Goal: Task Accomplishment & Management: Manage account settings

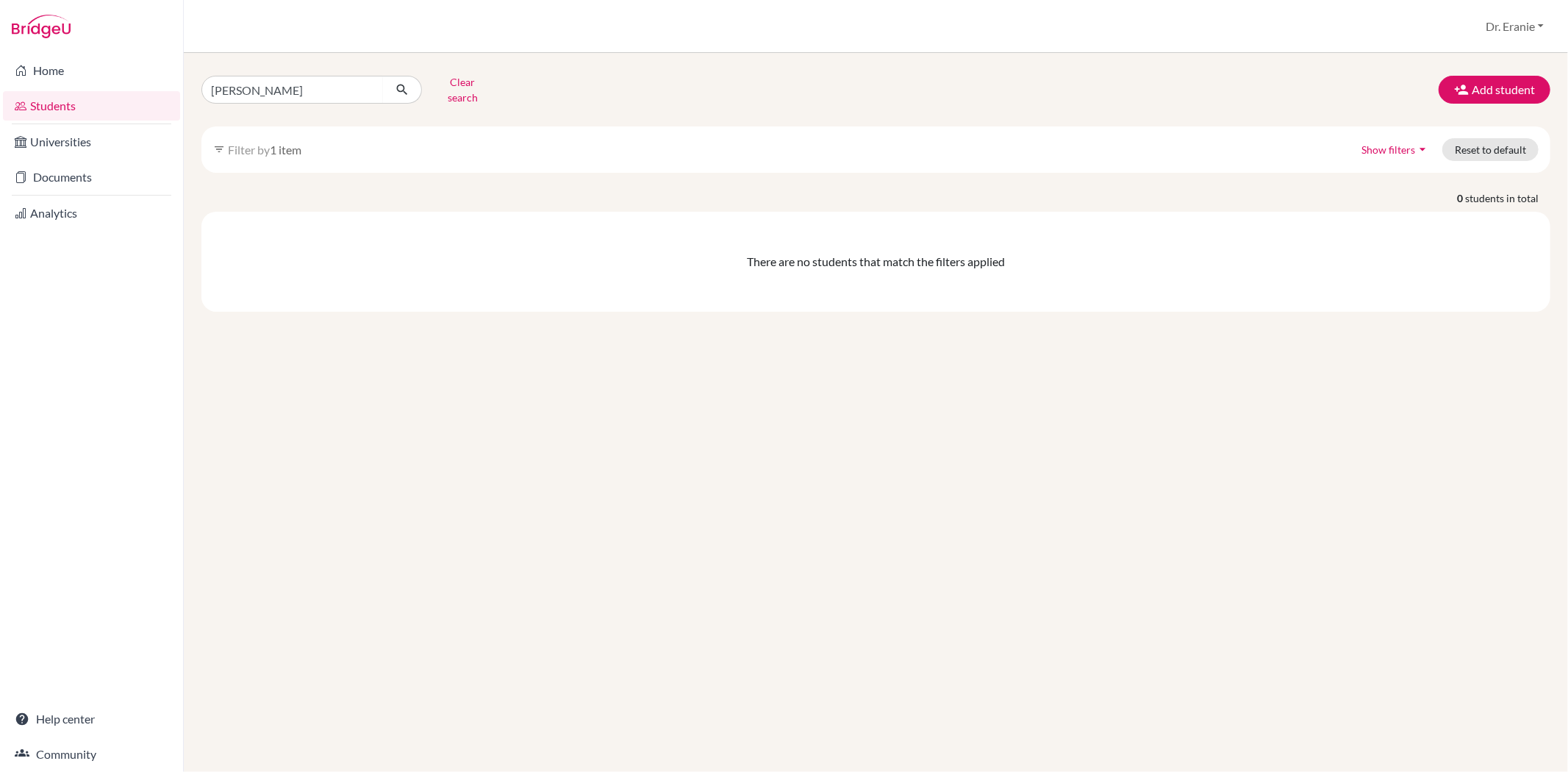
click at [68, 107] on link "Students" at bounding box center [92, 106] width 178 height 30
click at [55, 175] on link "Documents" at bounding box center [92, 178] width 178 height 30
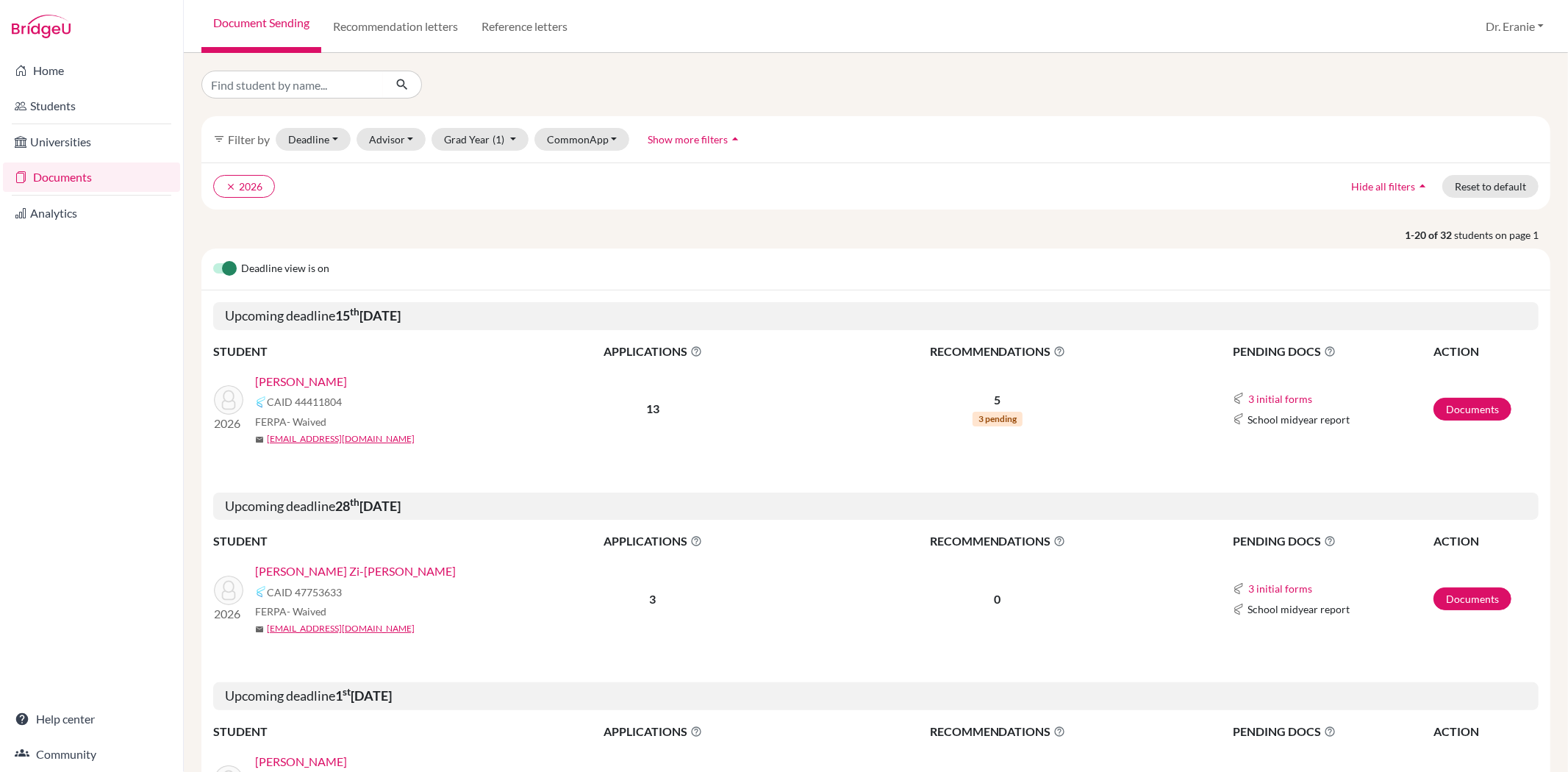
click at [283, 383] on link "[PERSON_NAME]" at bounding box center [301, 382] width 92 height 18
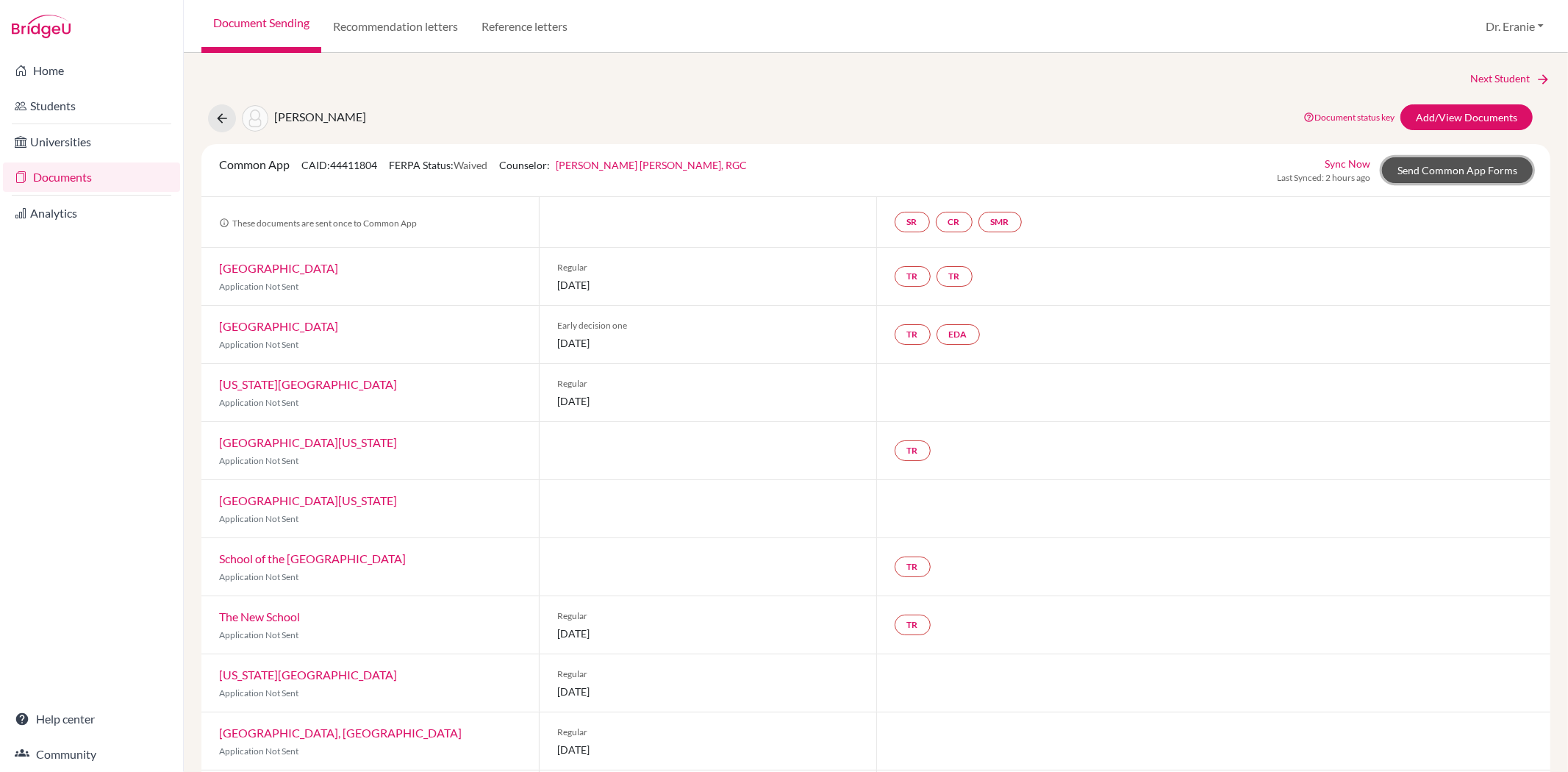
click at [1454, 165] on link "Send Common App Forms" at bounding box center [1457, 170] width 151 height 26
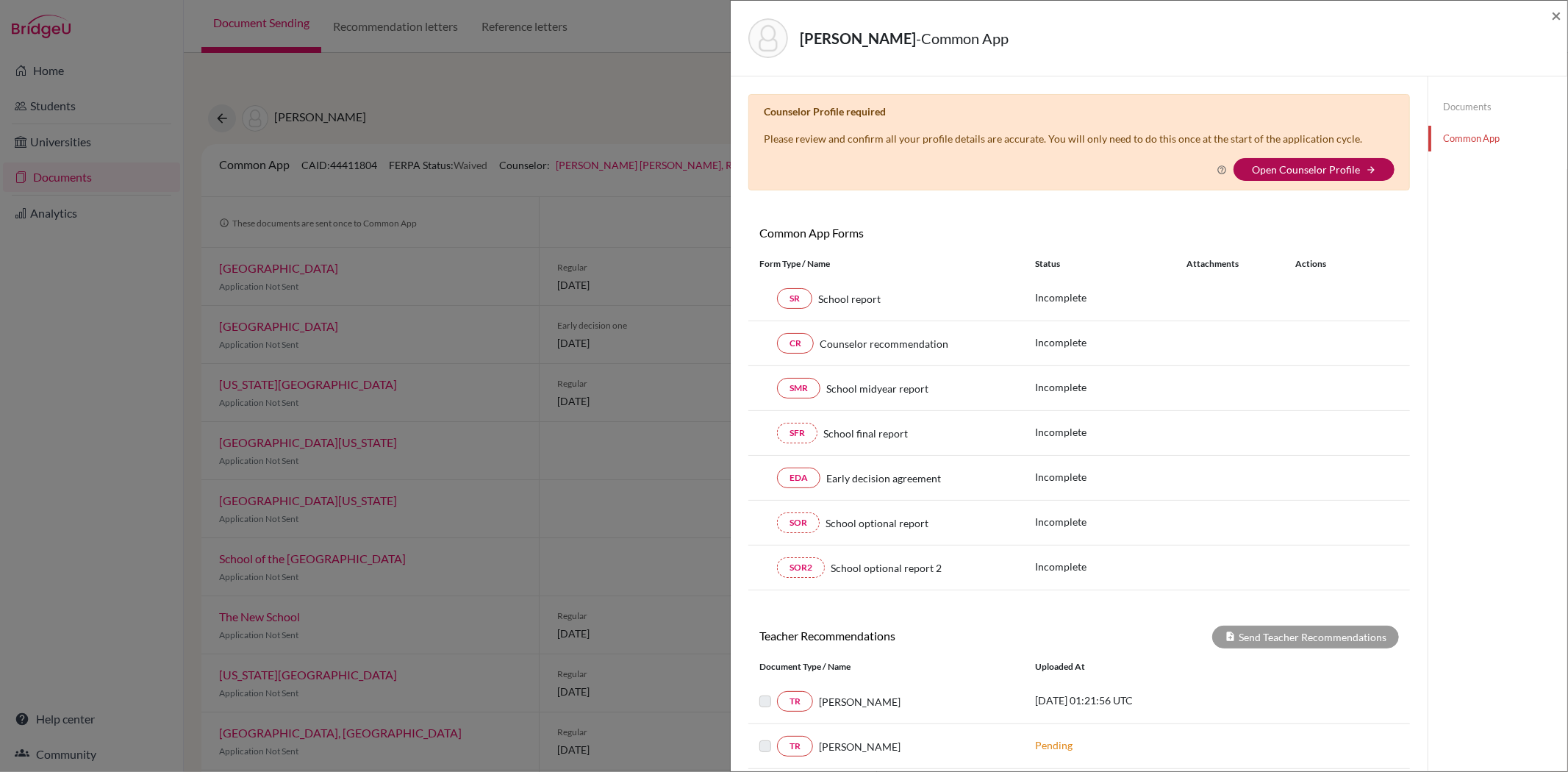
click at [1296, 164] on link "Open Counselor Profile" at bounding box center [1307, 169] width 109 height 13
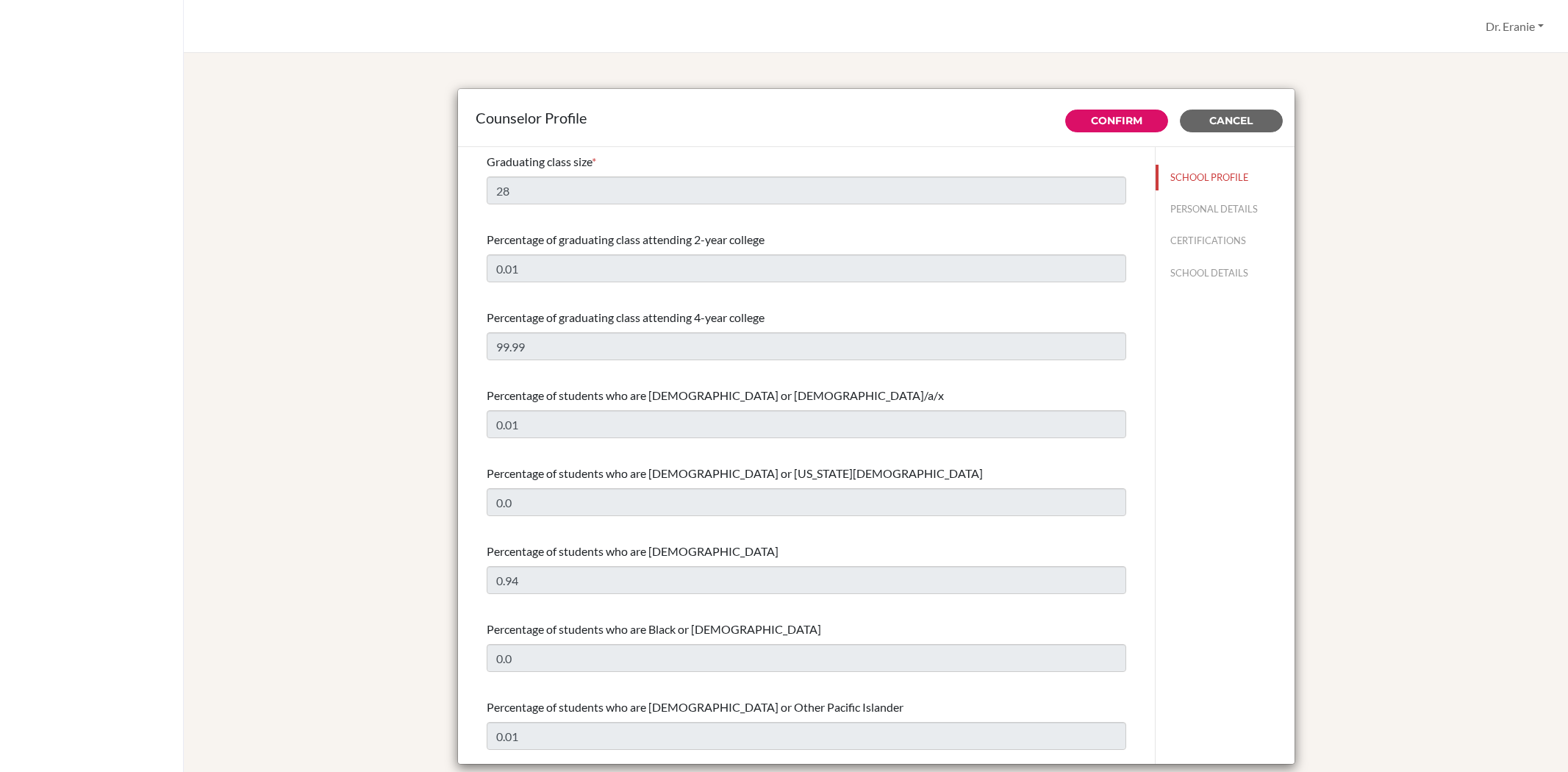
select select "0"
select select "351138"
click at [1103, 115] on link "Confirm" at bounding box center [1117, 119] width 51 height 13
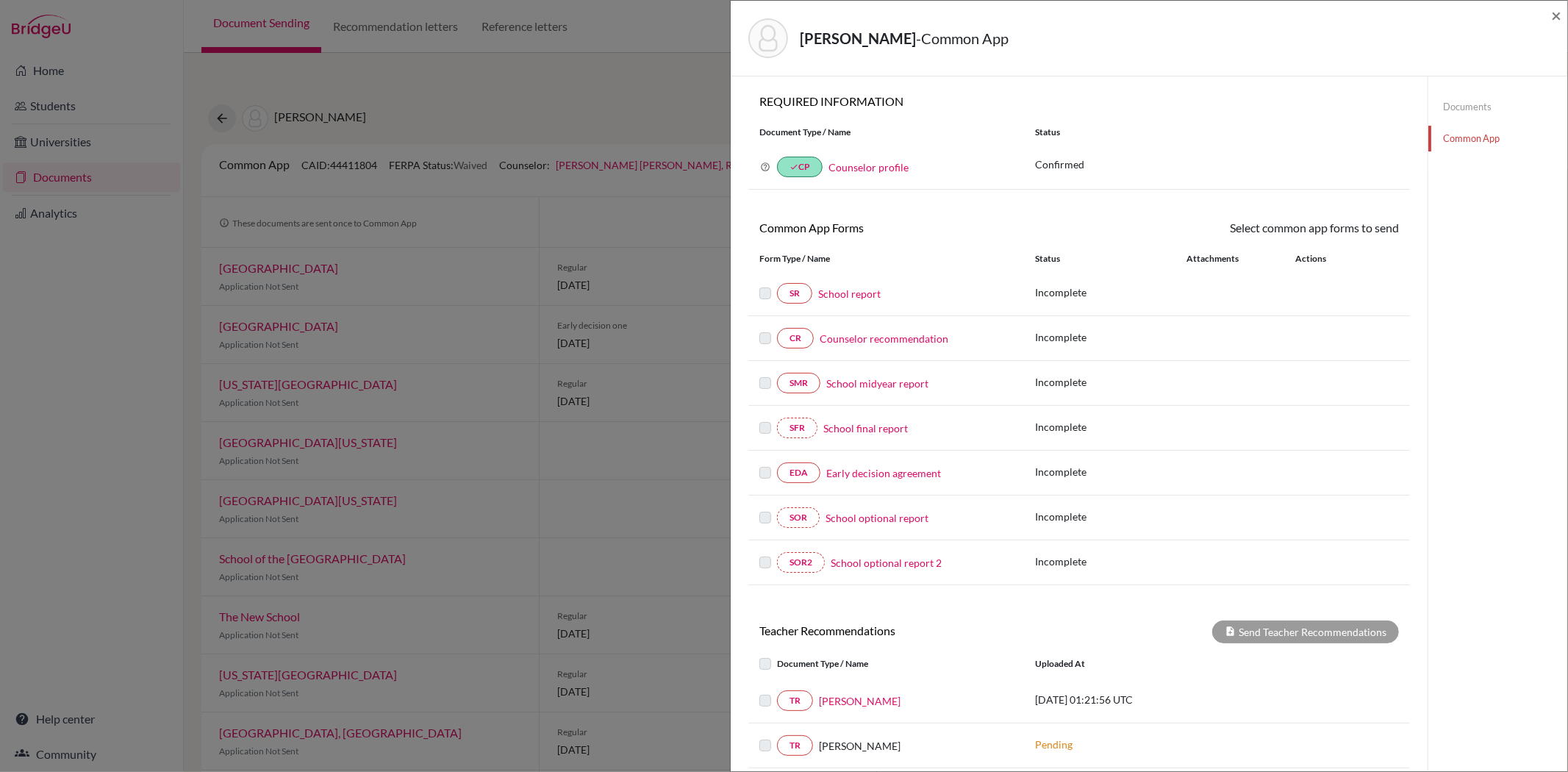
scroll to position [163, 0]
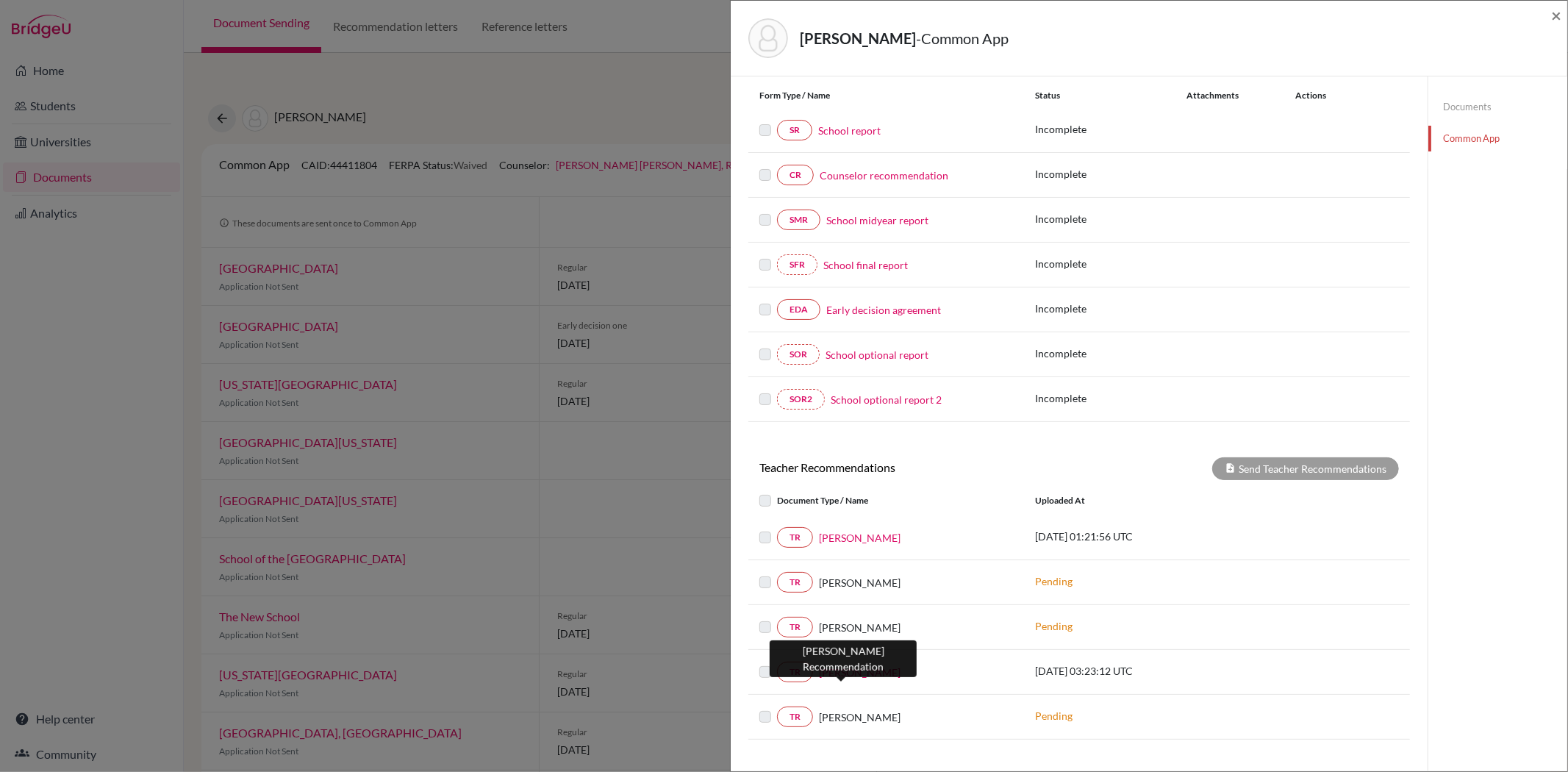
click at [847, 671] on link "[PERSON_NAME]" at bounding box center [859, 673] width 82 height 16
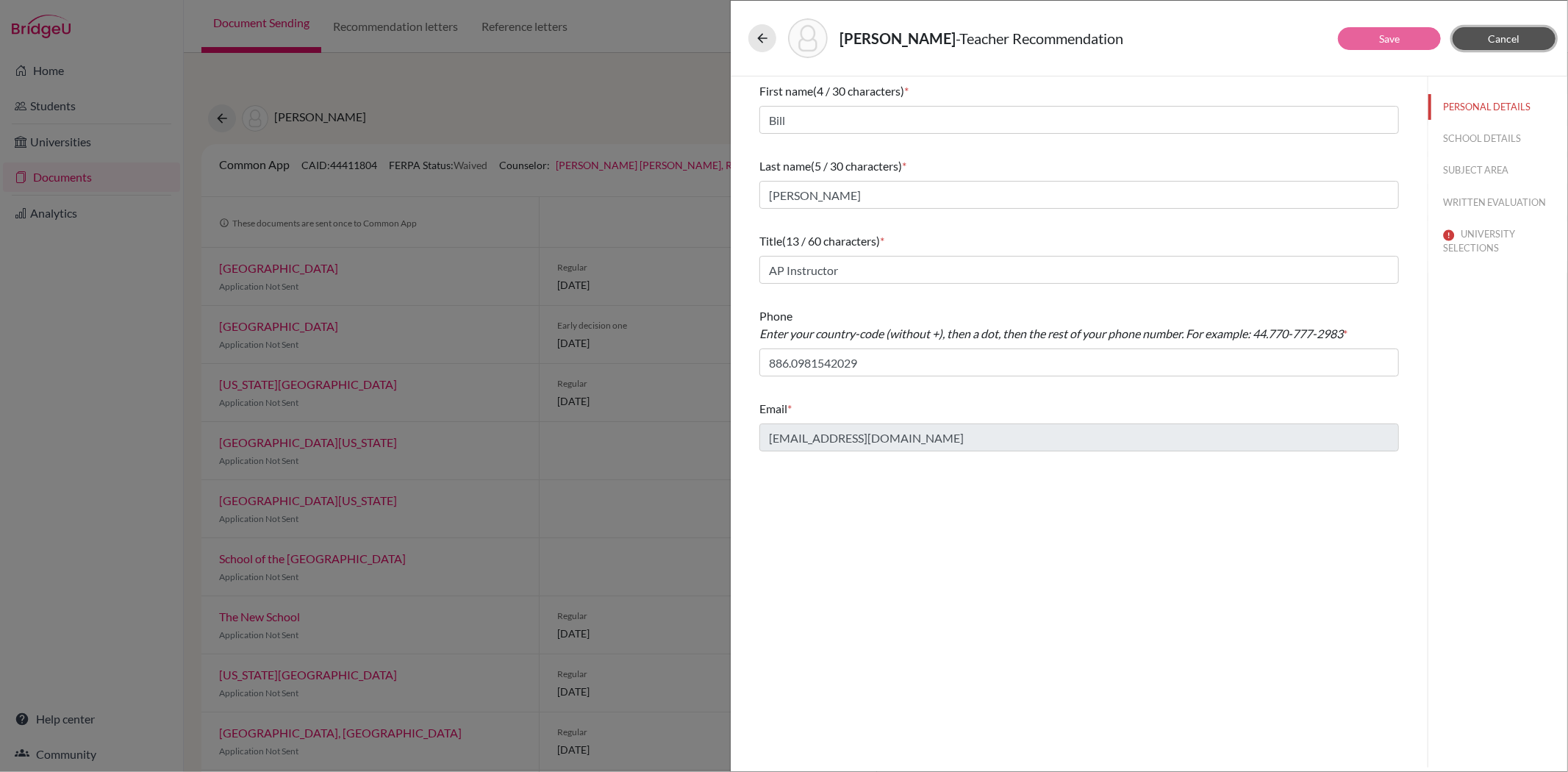
click at [1501, 31] on button "Cancel" at bounding box center [1504, 39] width 103 height 23
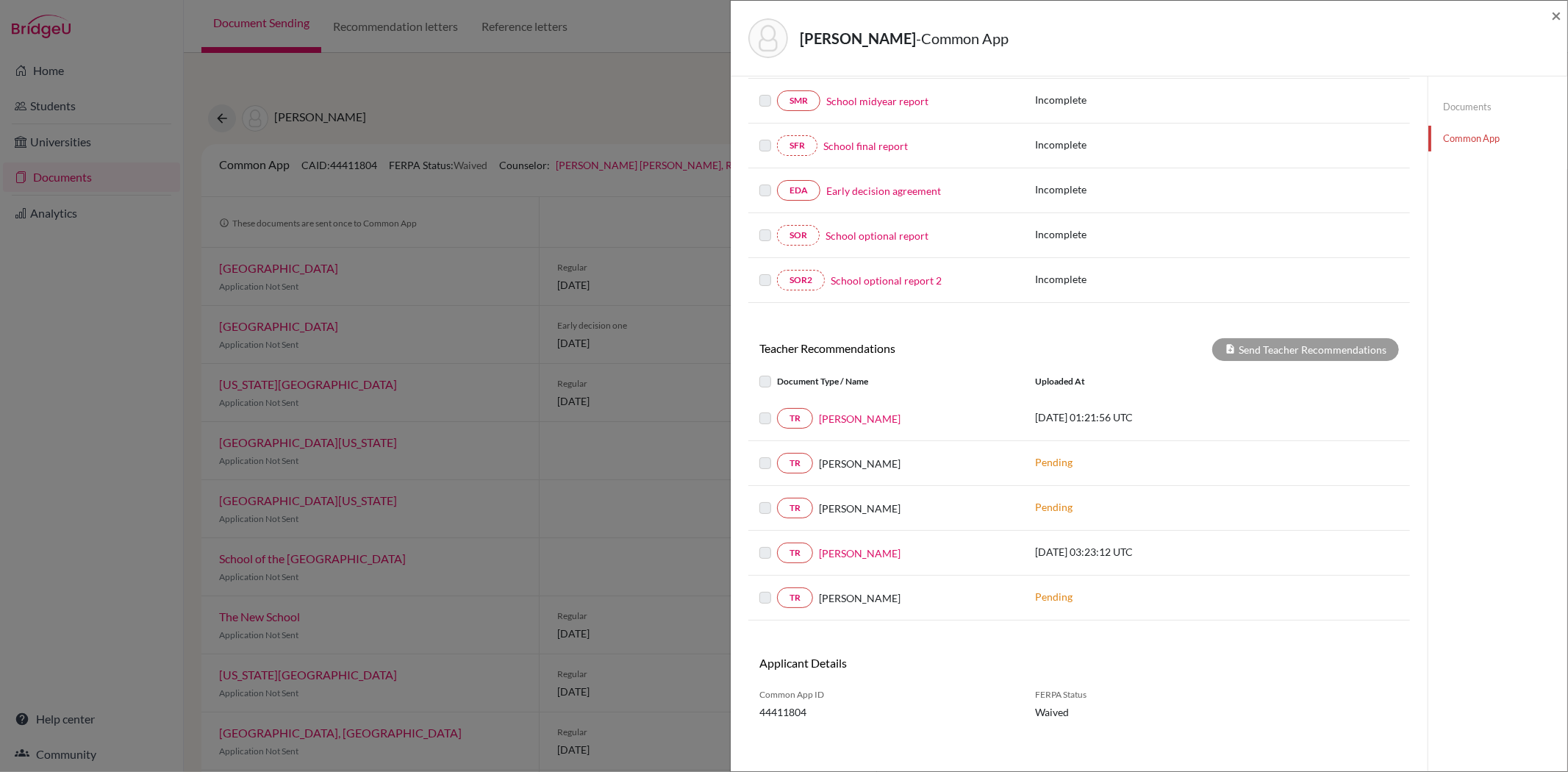
scroll to position [292, 0]
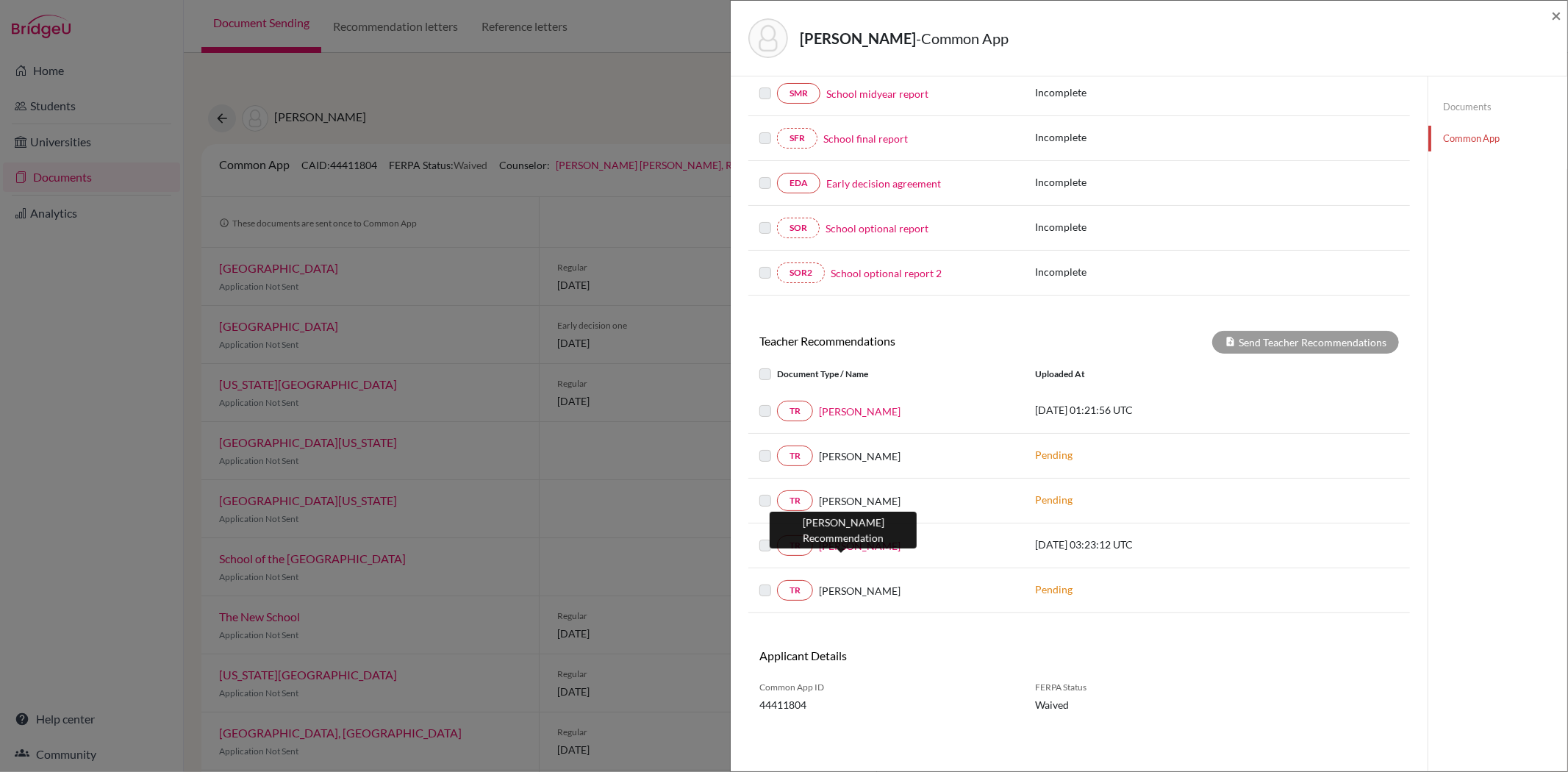
click at [828, 549] on link "Bill Wolfe" at bounding box center [859, 546] width 82 height 16
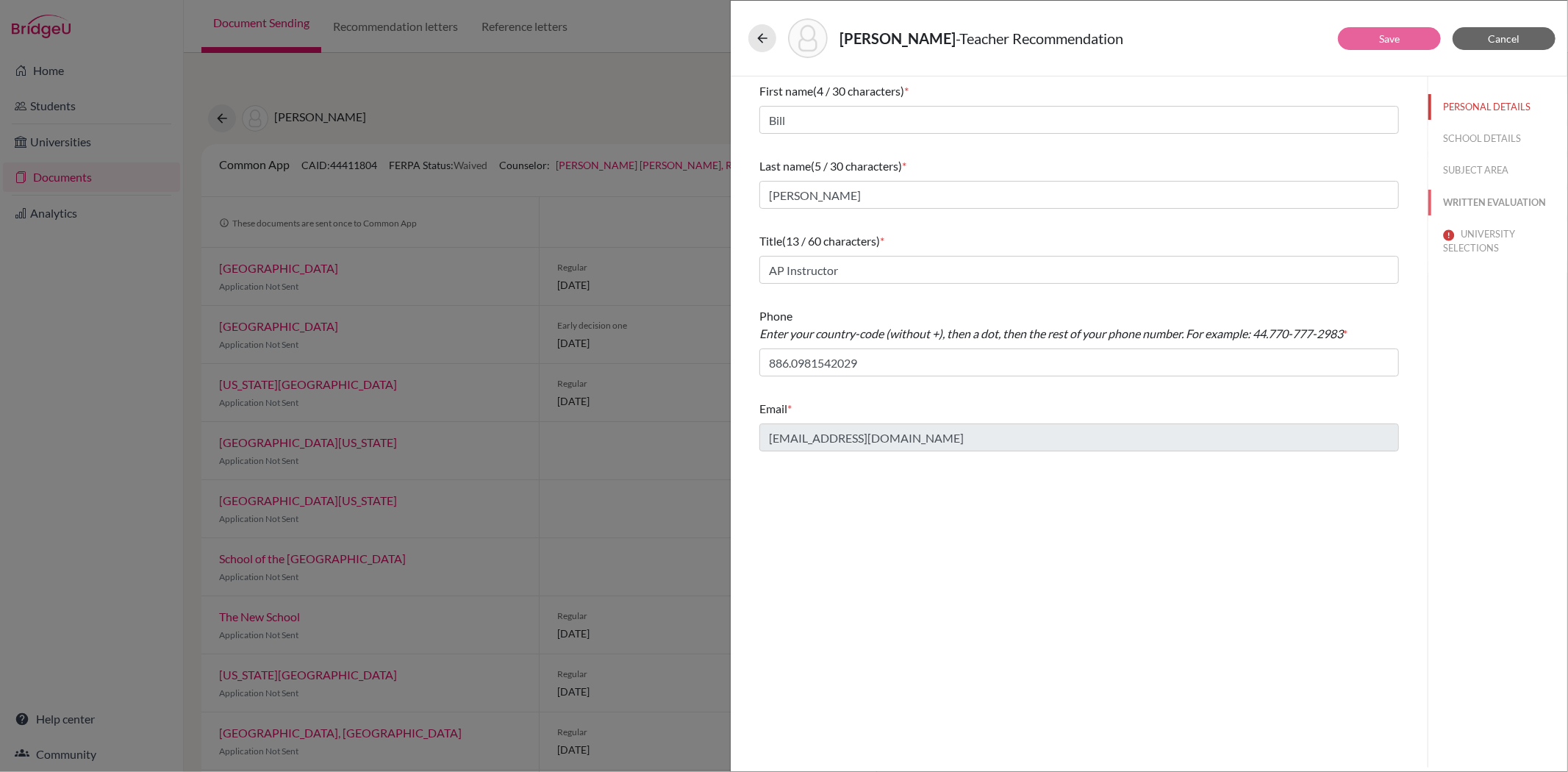
click at [1449, 200] on button "WRITTEN EVALUATION" at bounding box center [1498, 202] width 139 height 26
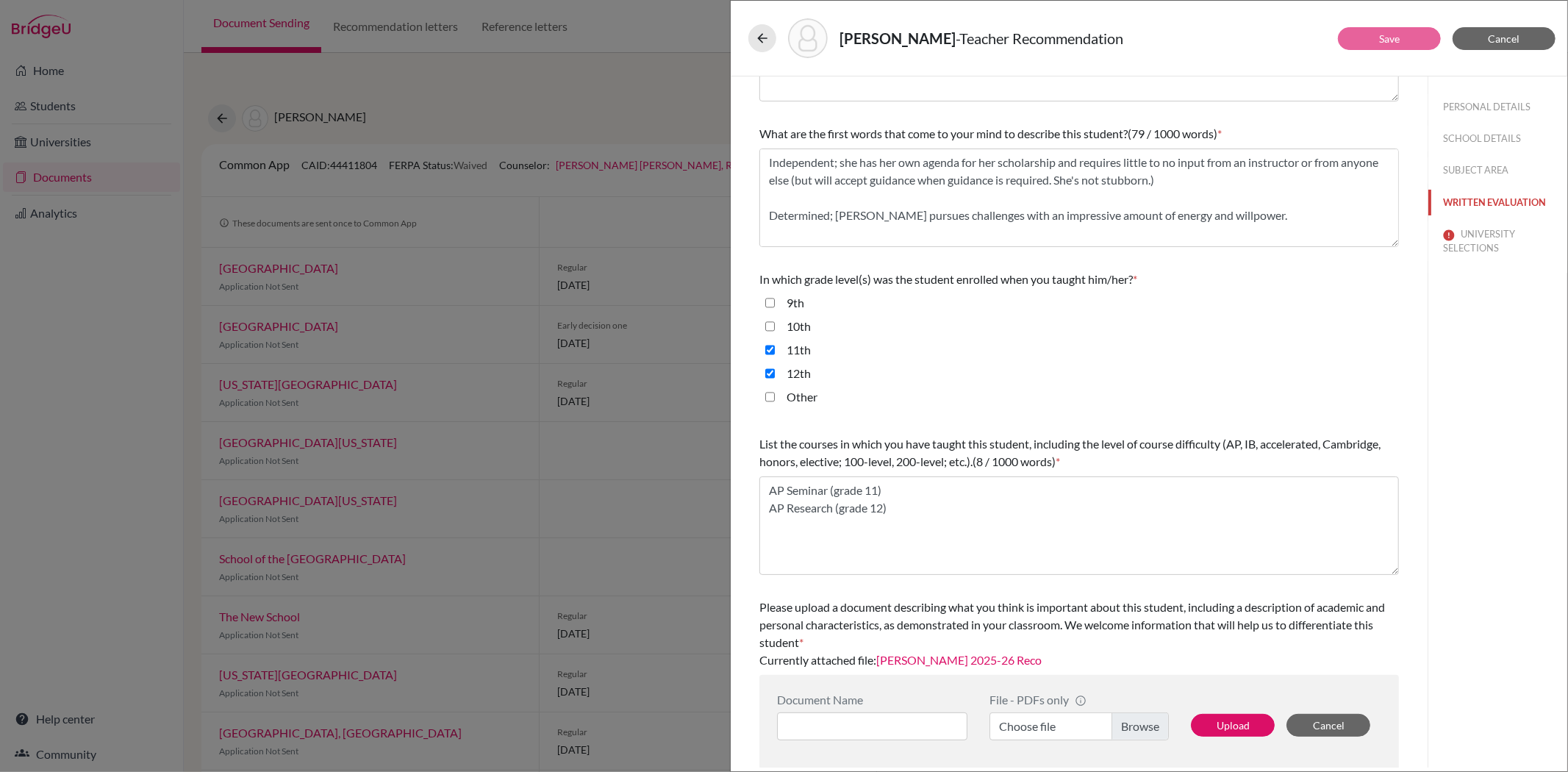
scroll to position [157, 0]
click at [959, 656] on link "Emma Lin 2025-26 Reco" at bounding box center [959, 658] width 166 height 14
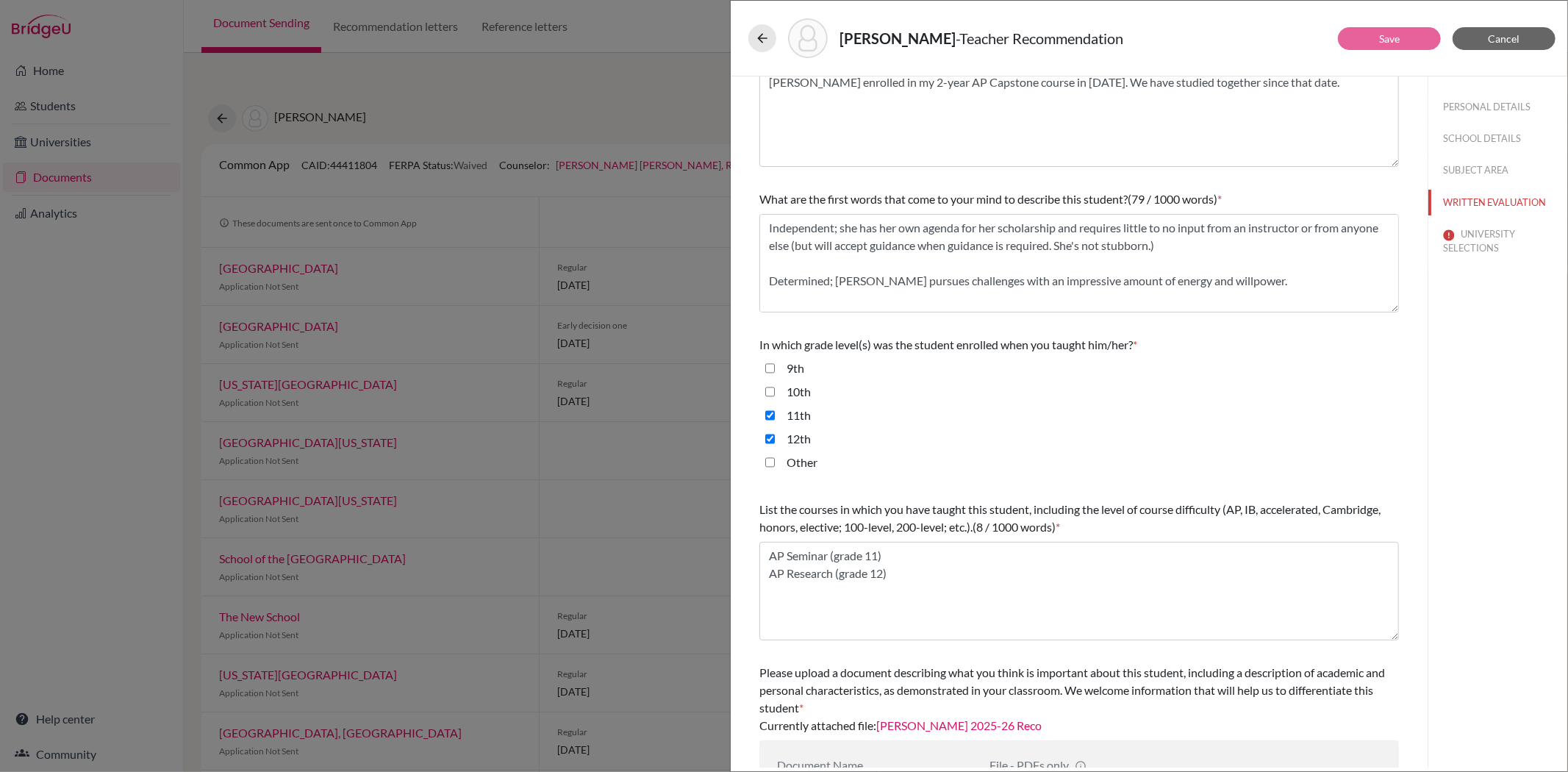
scroll to position [0, 0]
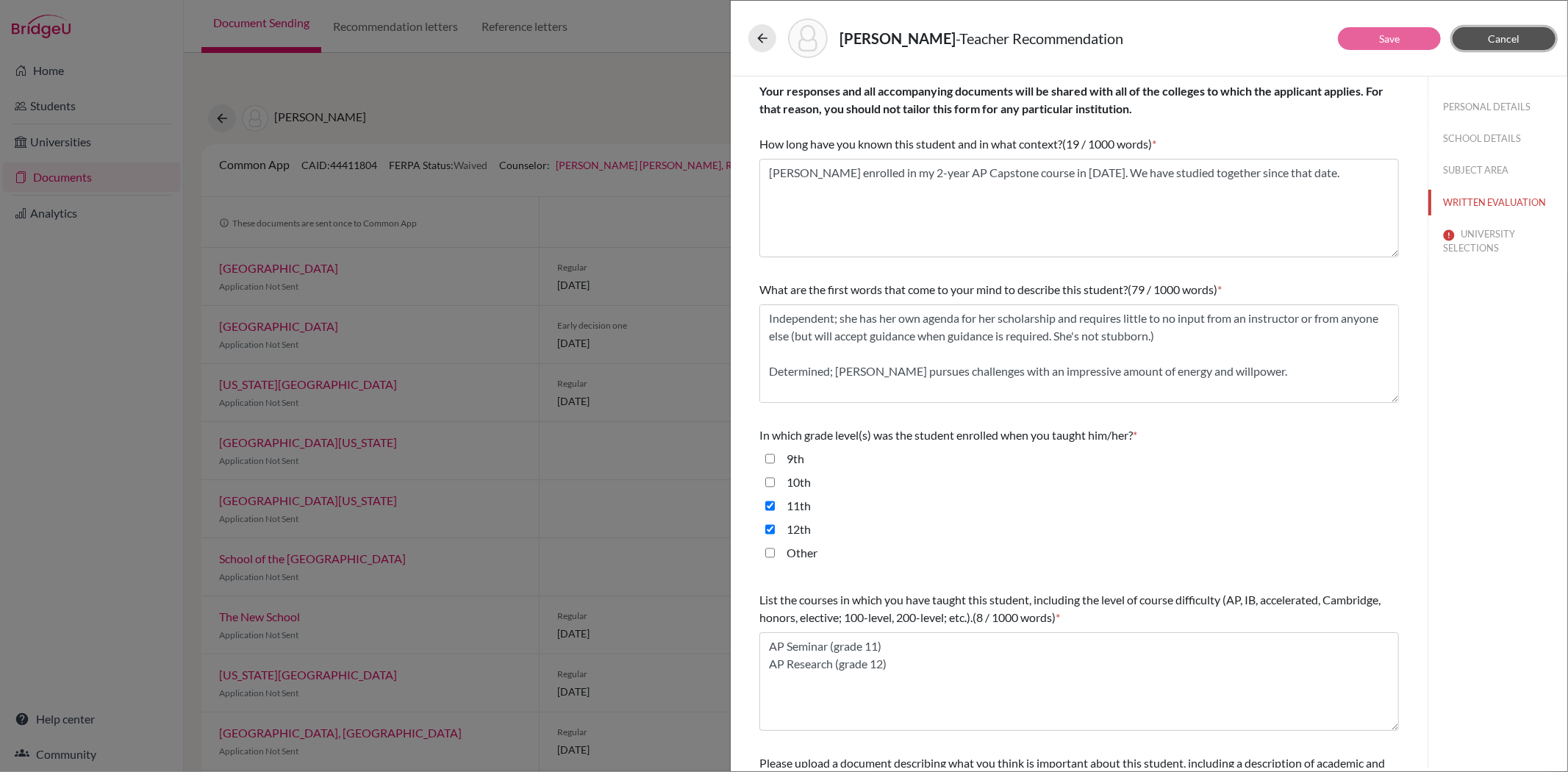
click at [1522, 33] on button "Cancel" at bounding box center [1504, 39] width 103 height 23
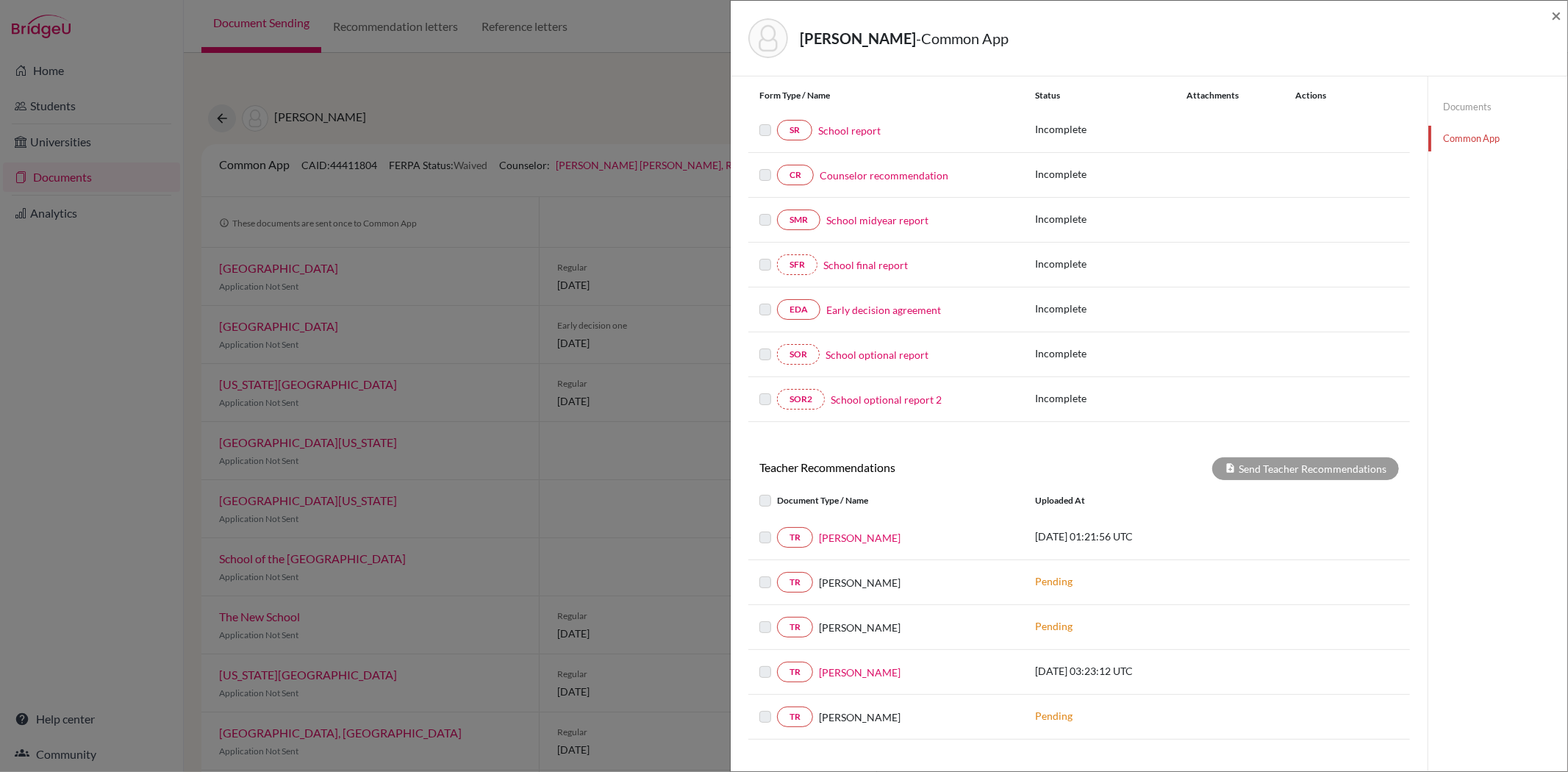
scroll to position [292, 0]
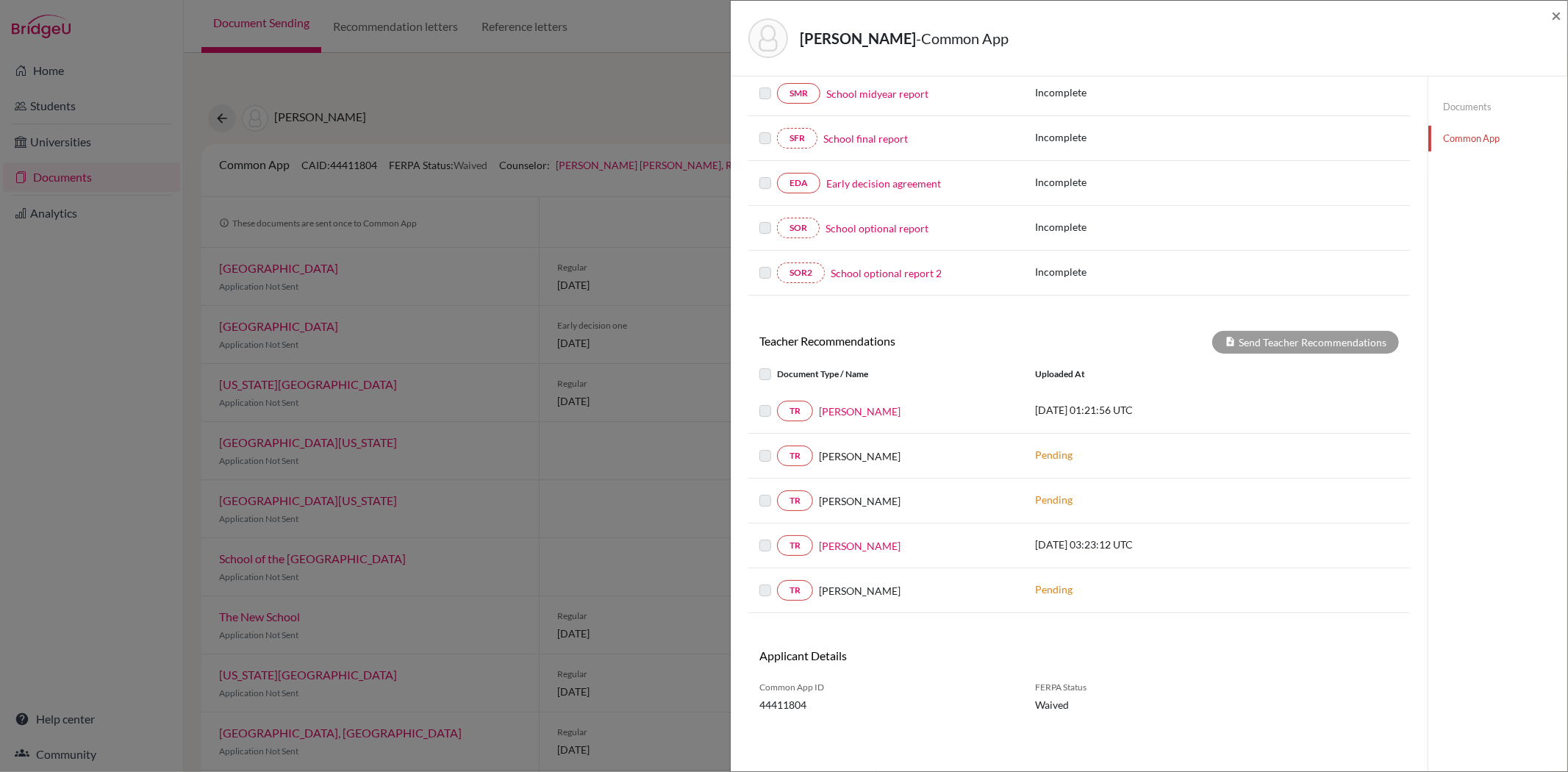
click at [778, 581] on label at bounding box center [778, 581] width 0 height 0
click at [849, 409] on link "Mr. Jofil Collado" at bounding box center [859, 412] width 82 height 16
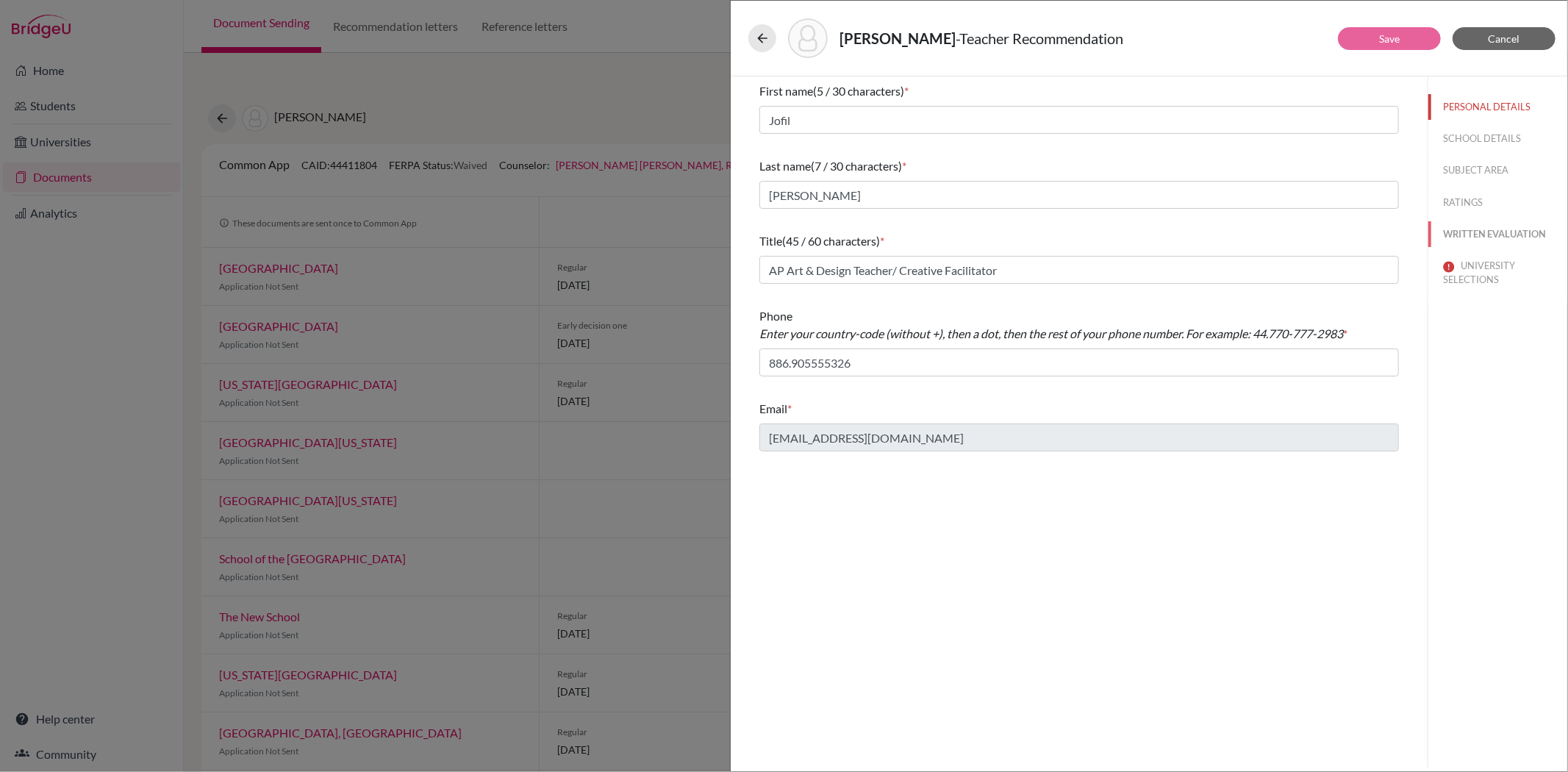
click at [1487, 226] on button "WRITTEN EVALUATION" at bounding box center [1498, 234] width 139 height 26
type input "Grade 1, Grade 2, Grade 3"
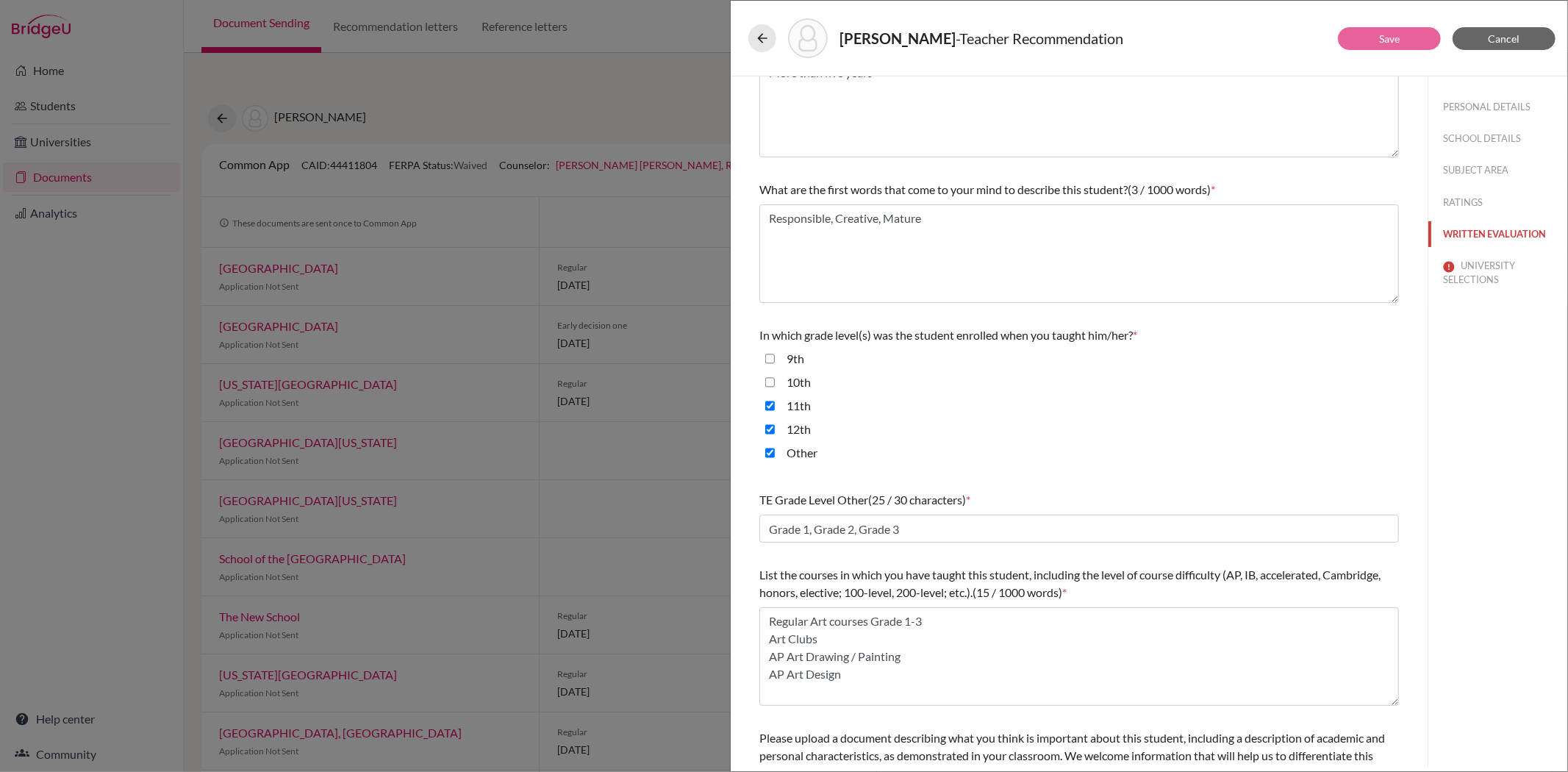
scroll to position [232, 0]
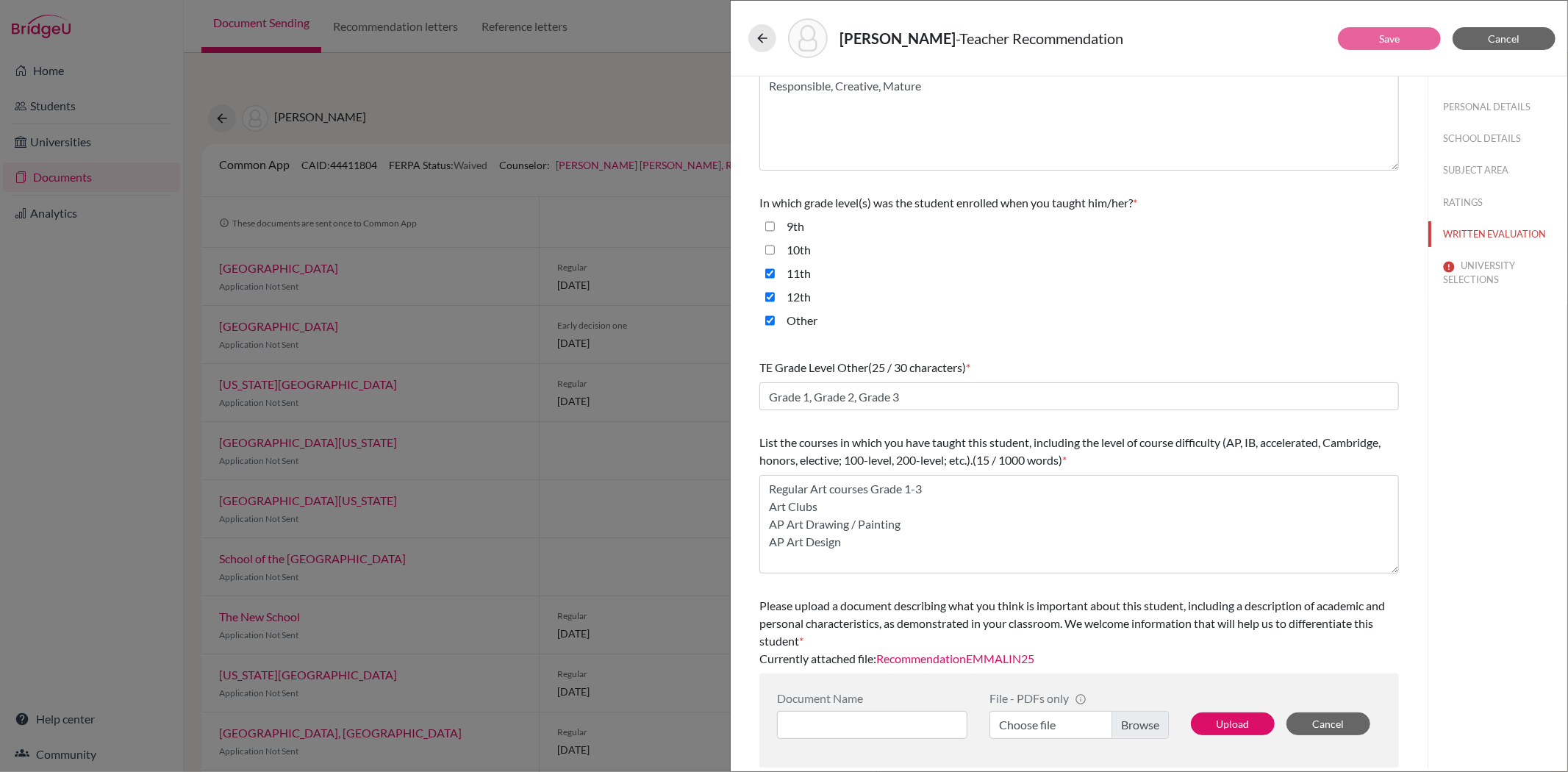
click at [962, 657] on link "RecommendationEMMALIN25" at bounding box center [955, 658] width 158 height 14
click at [1491, 40] on span "Cancel" at bounding box center [1505, 39] width 32 height 13
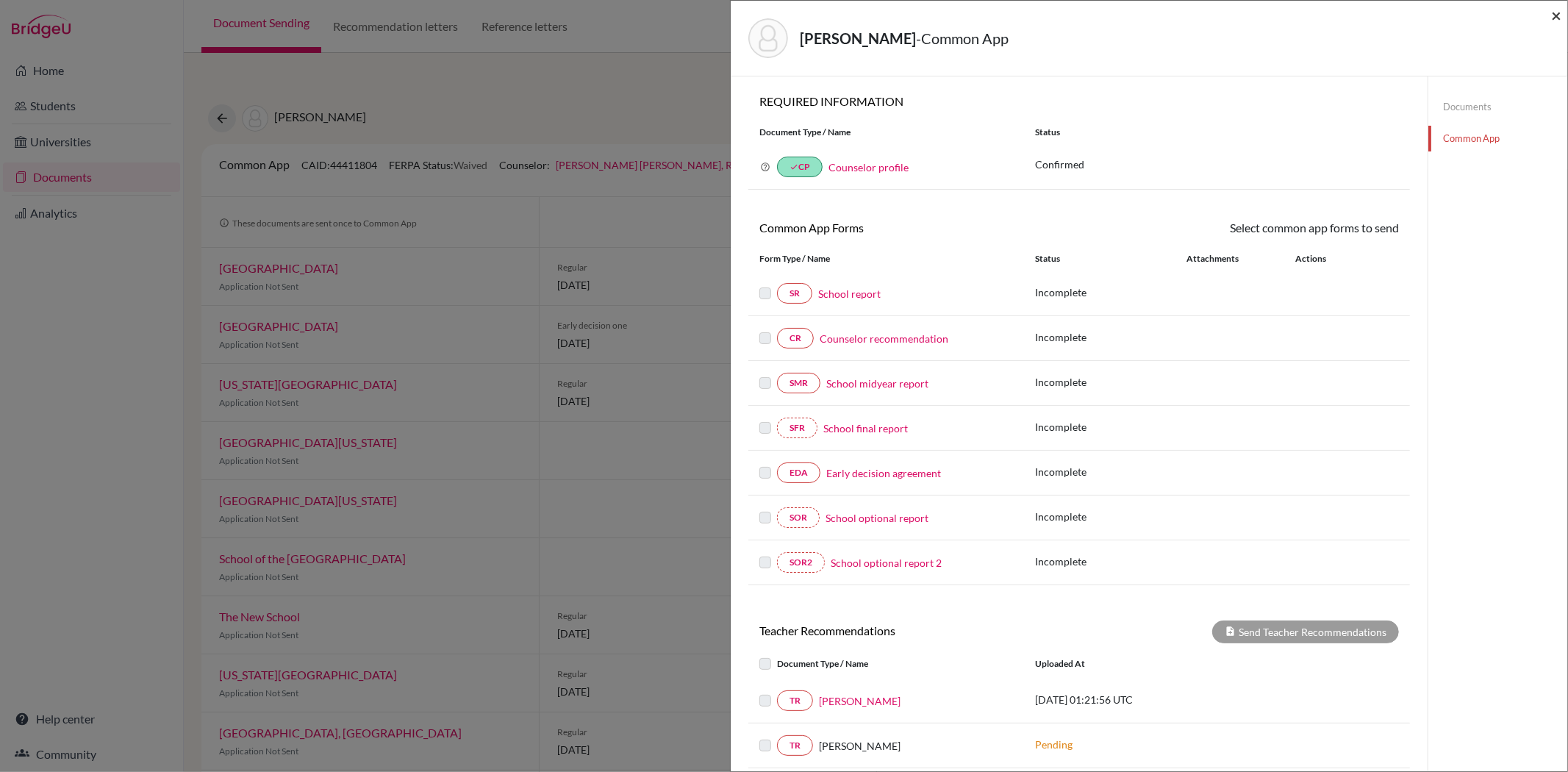
click at [1553, 10] on span "×" at bounding box center [1556, 15] width 10 height 22
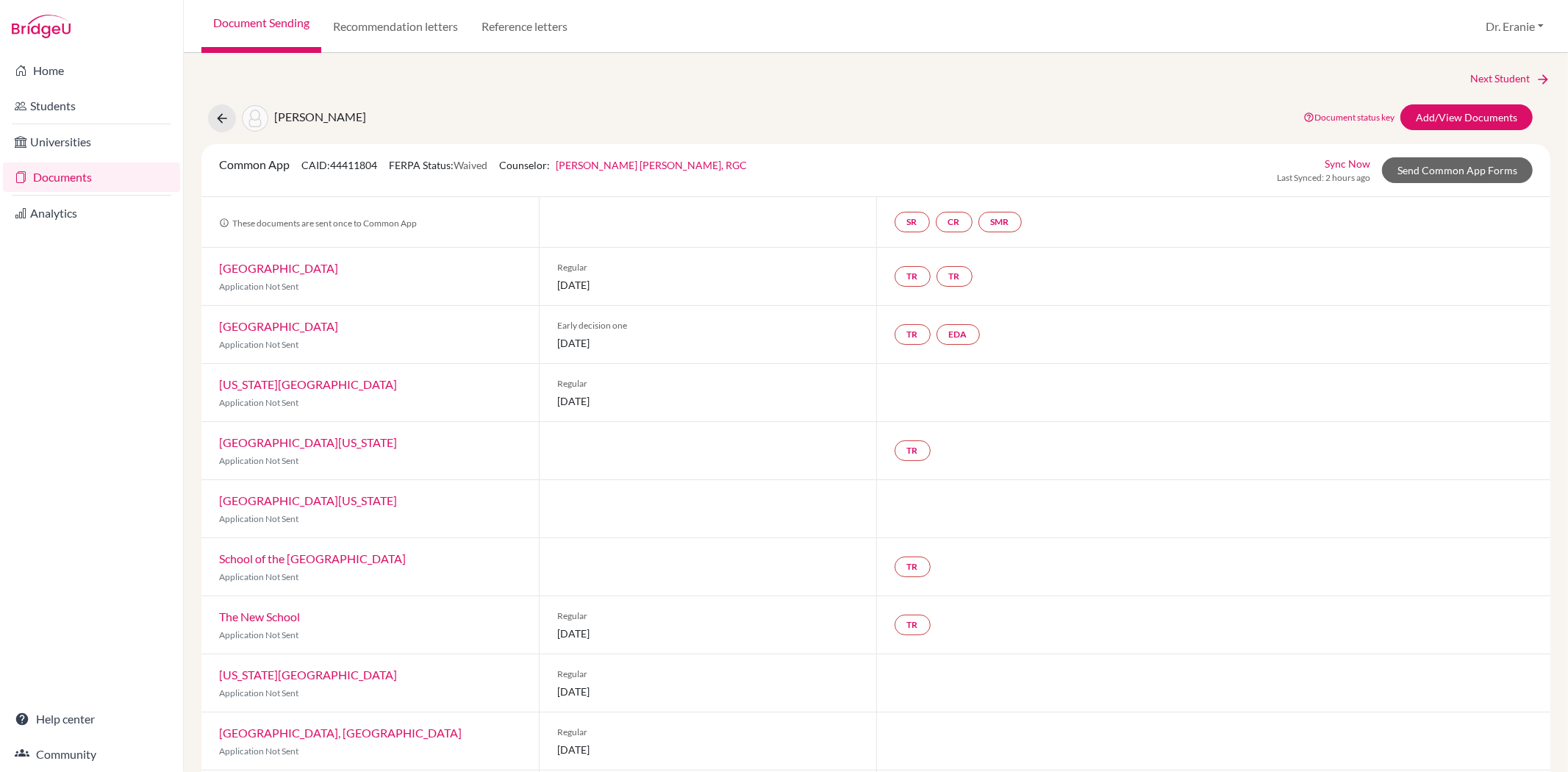
click at [277, 618] on link "The New School" at bounding box center [260, 617] width 81 height 14
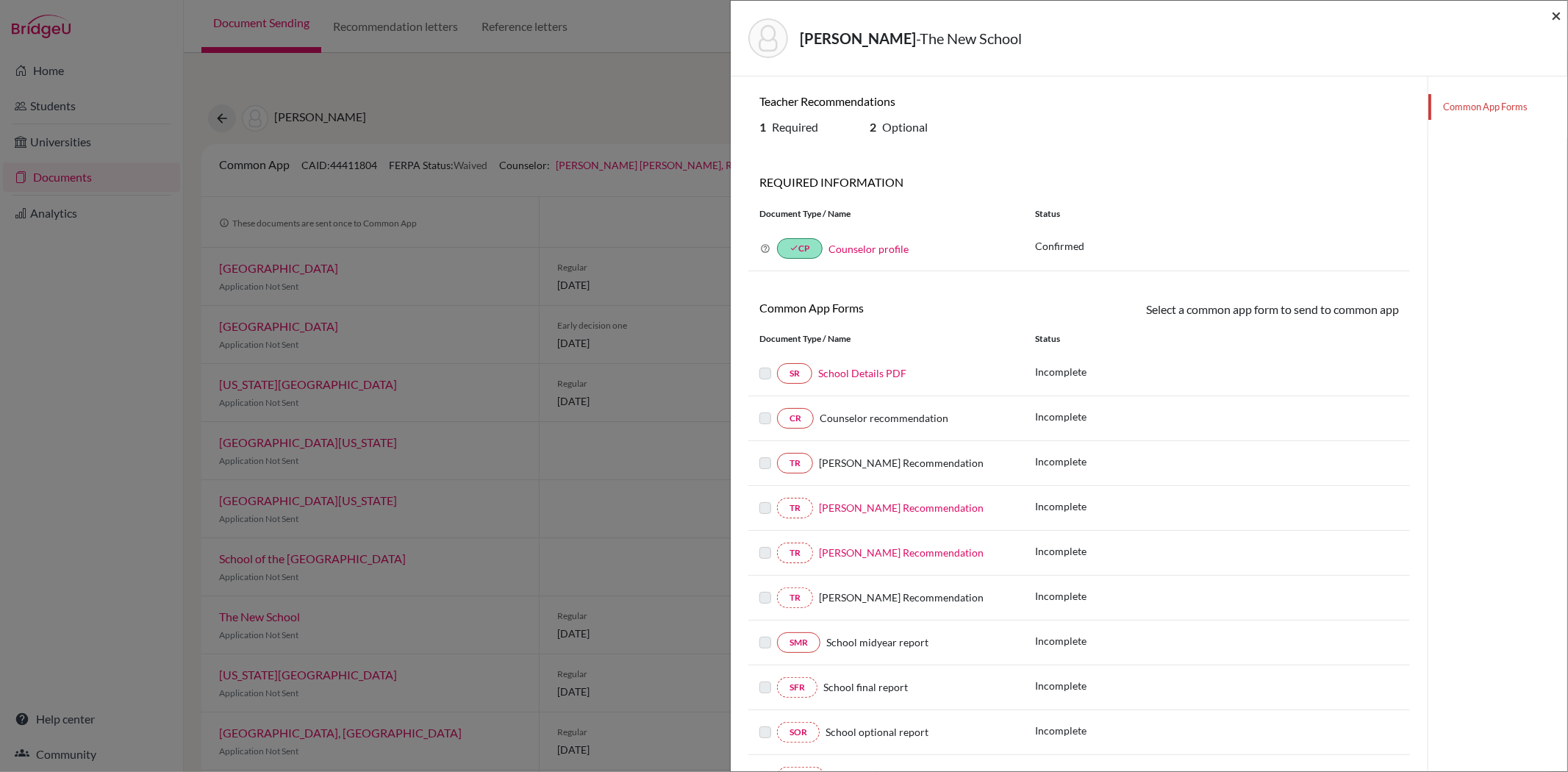
click at [1561, 18] on span "×" at bounding box center [1556, 15] width 10 height 22
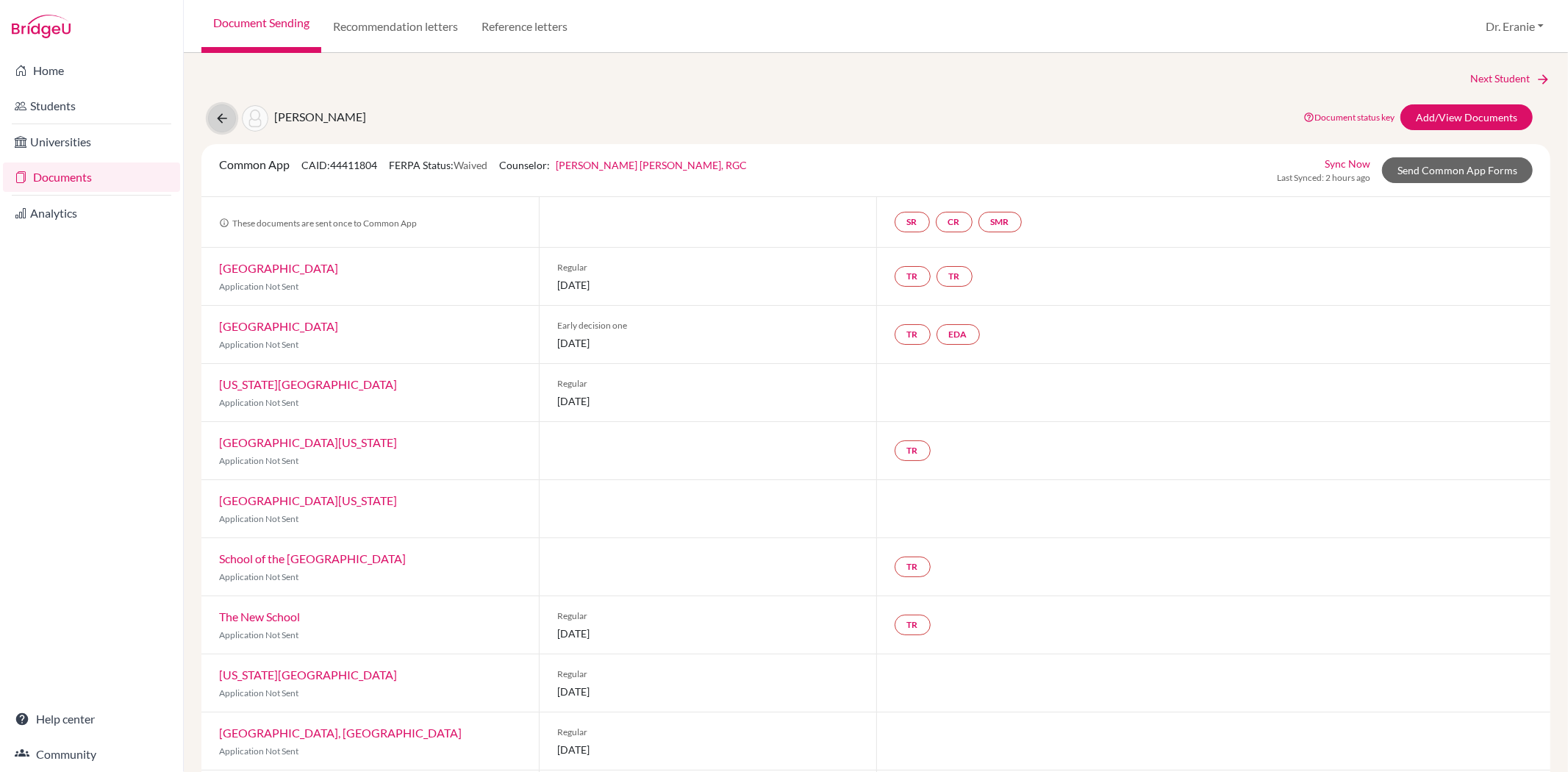
click at [229, 116] on button at bounding box center [222, 118] width 28 height 28
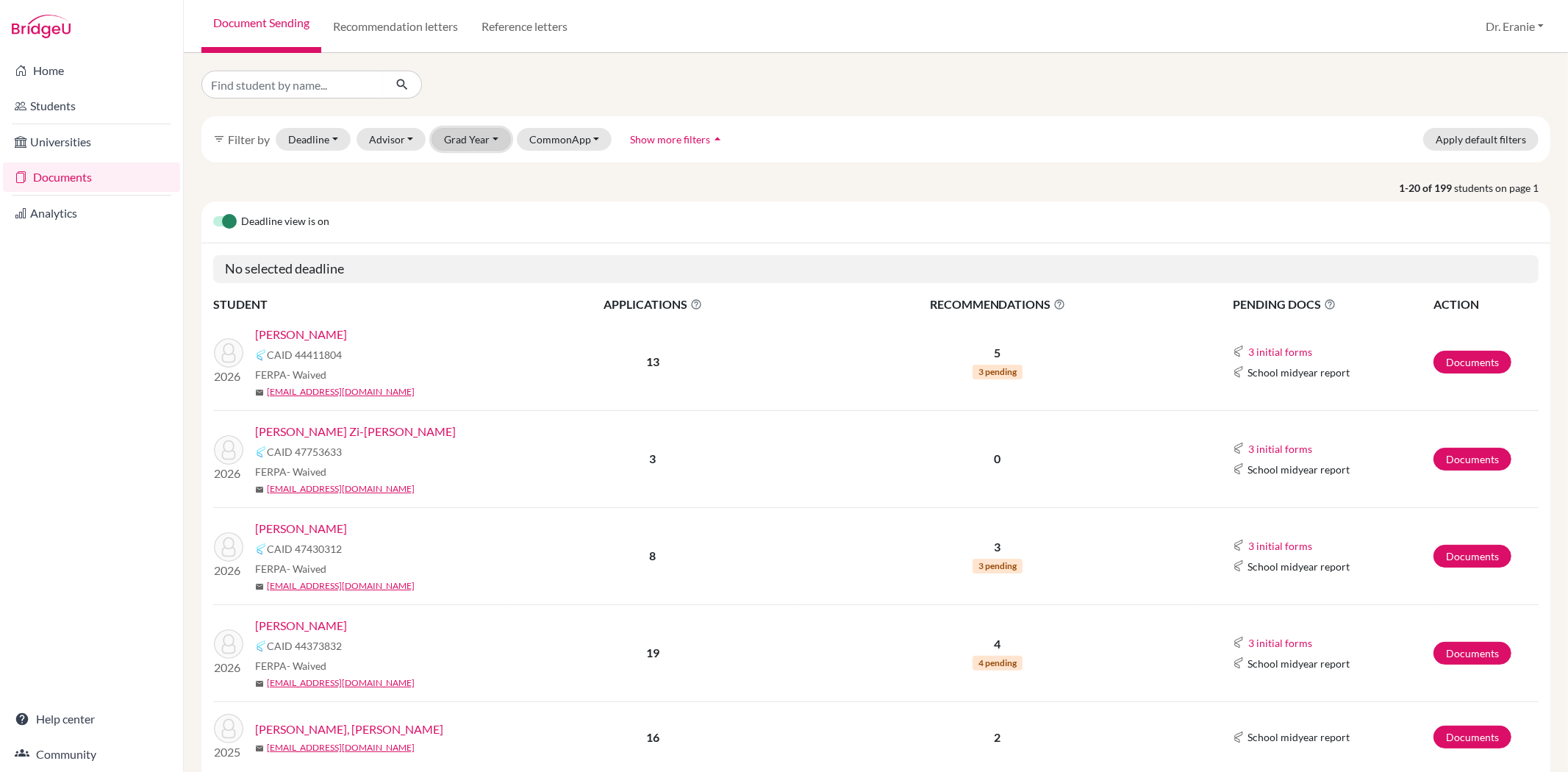
click at [487, 141] on button "Grad Year" at bounding box center [471, 139] width 79 height 23
click at [483, 196] on div "2026" at bounding box center [476, 194] width 51 height 18
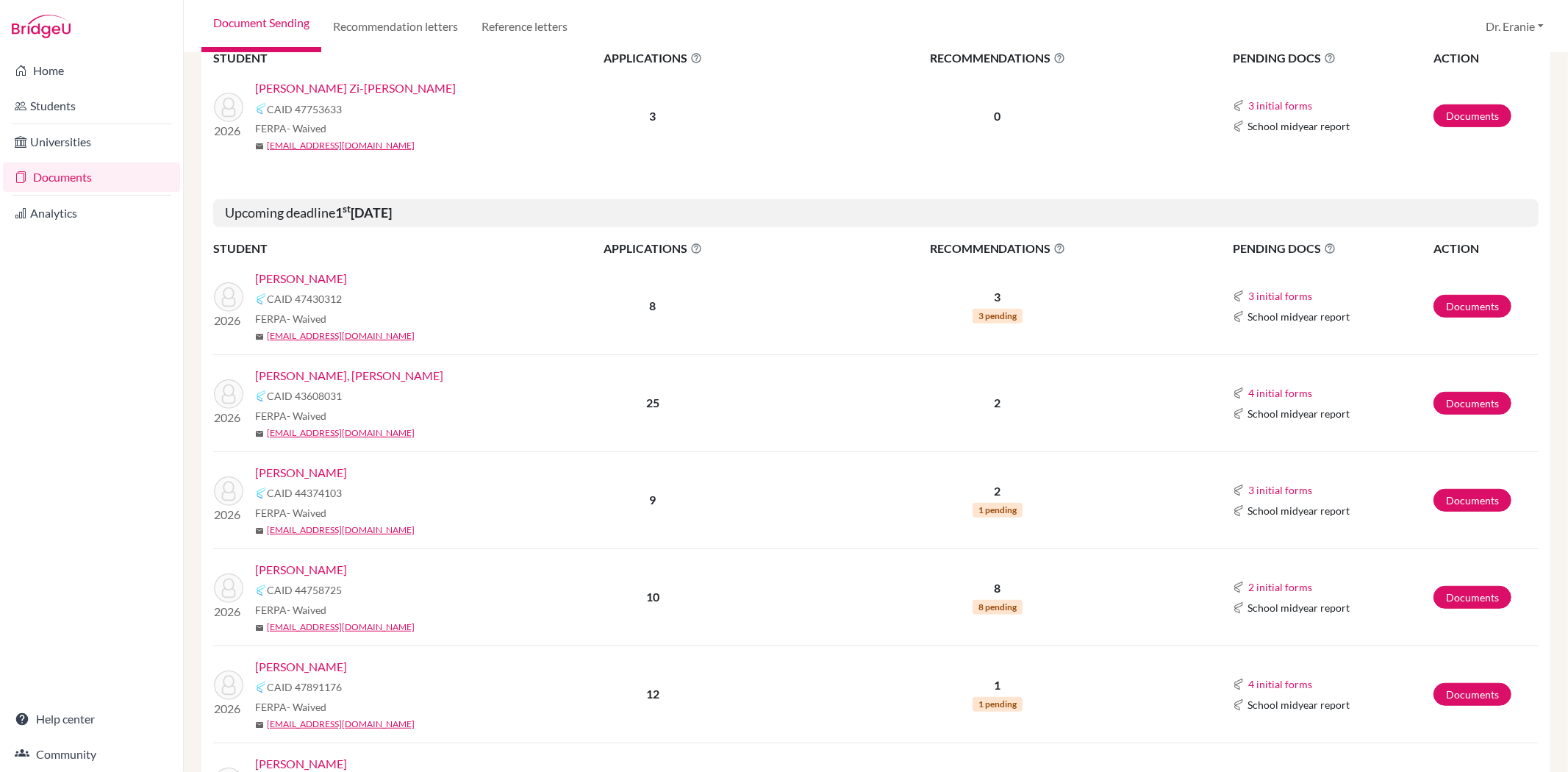
scroll to position [490, 0]
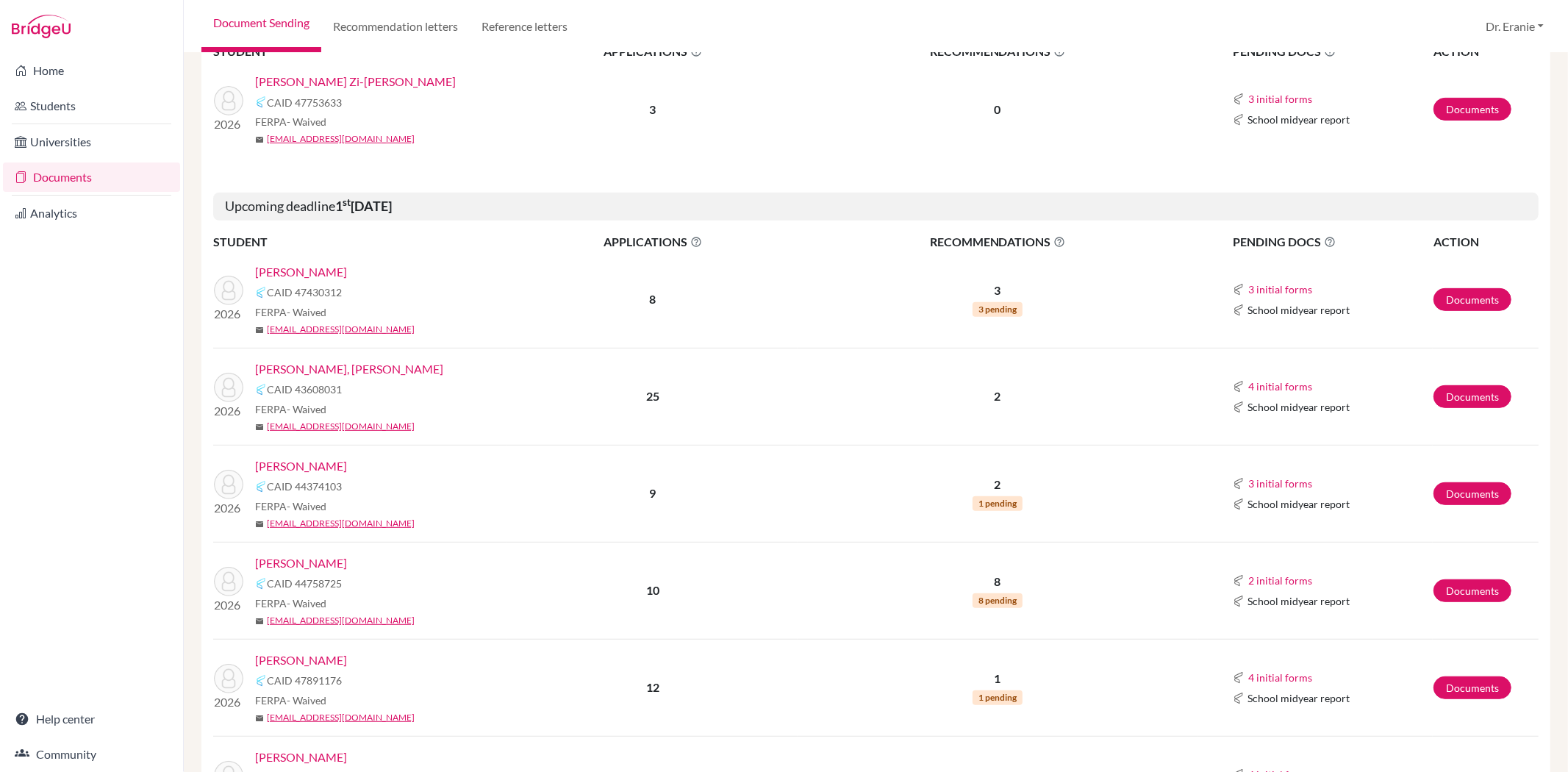
click at [269, 467] on link "[PERSON_NAME]" at bounding box center [301, 466] width 92 height 18
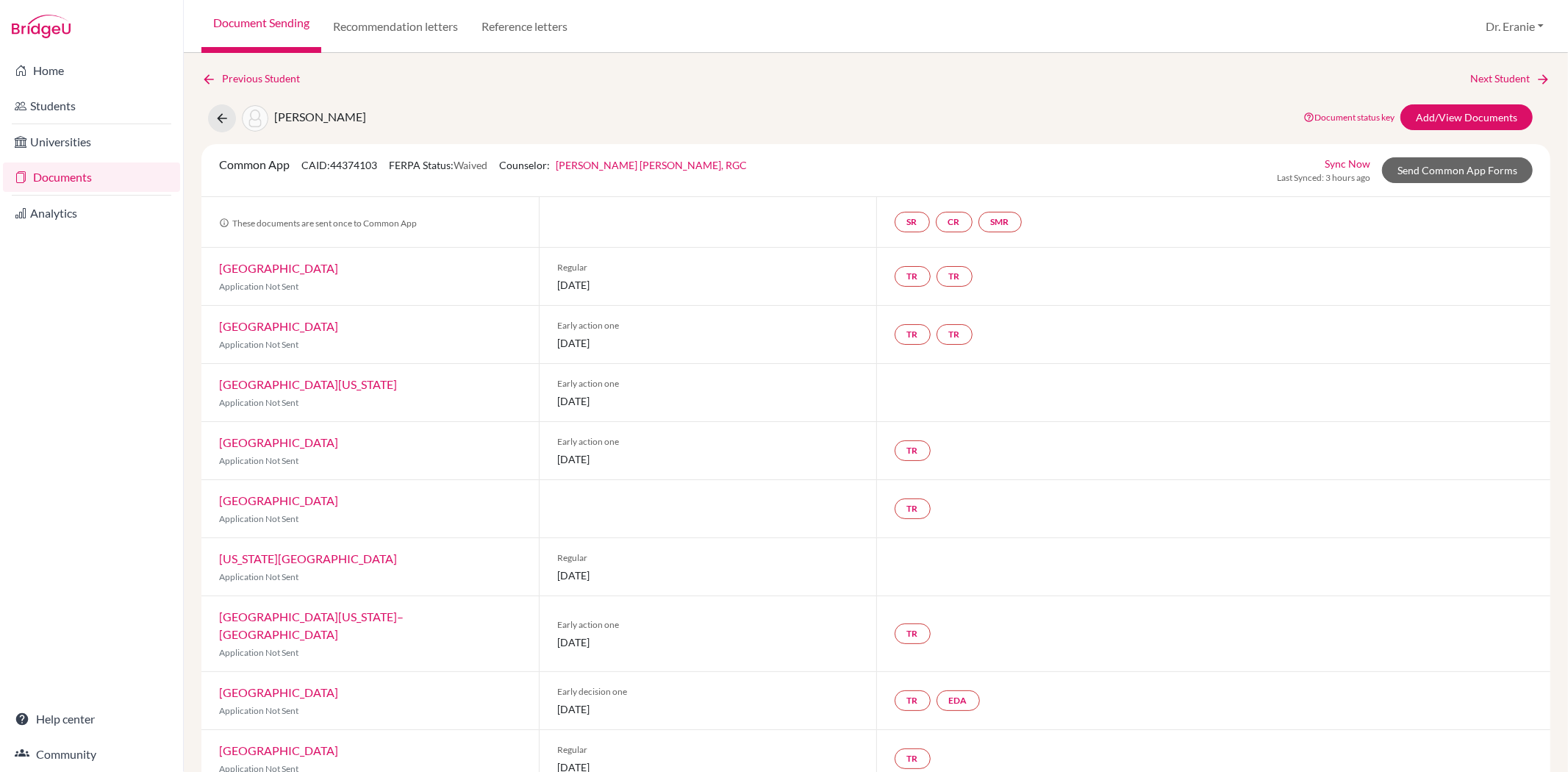
click at [1329, 163] on link "Sync Now" at bounding box center [1348, 164] width 45 height 16
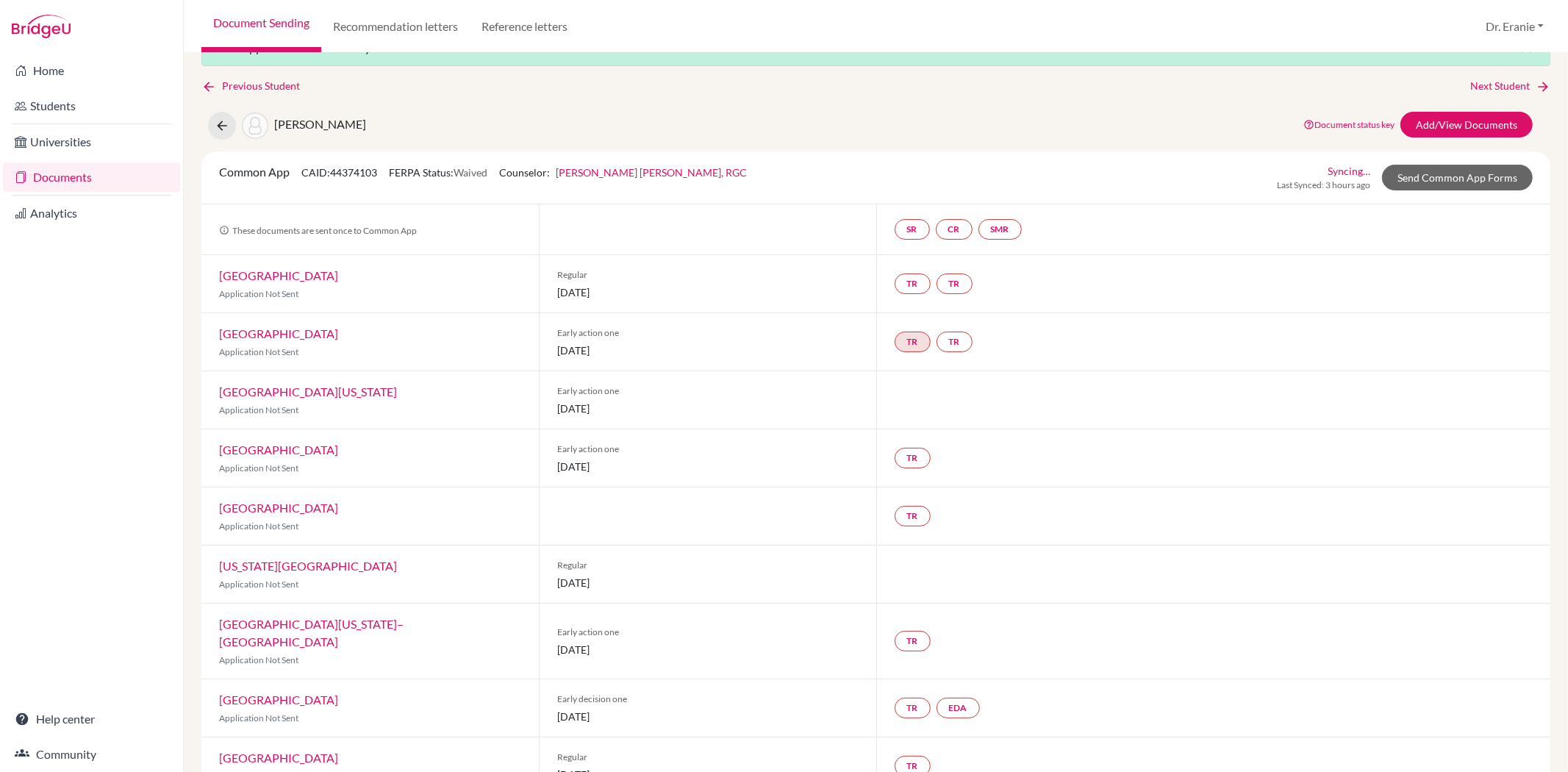
scroll to position [64, 0]
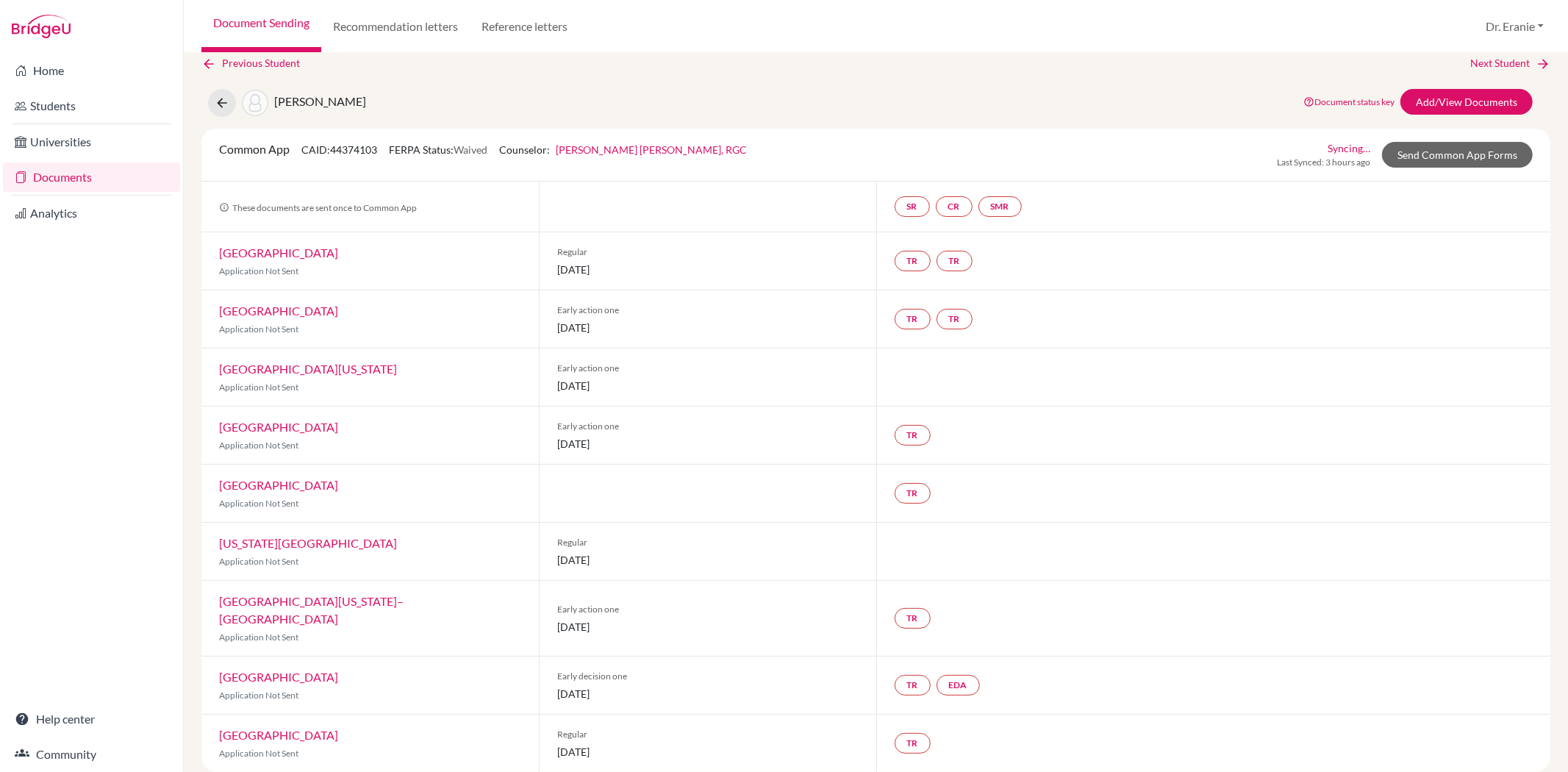
click at [234, 255] on link "[GEOGRAPHIC_DATA]" at bounding box center [278, 253] width 119 height 14
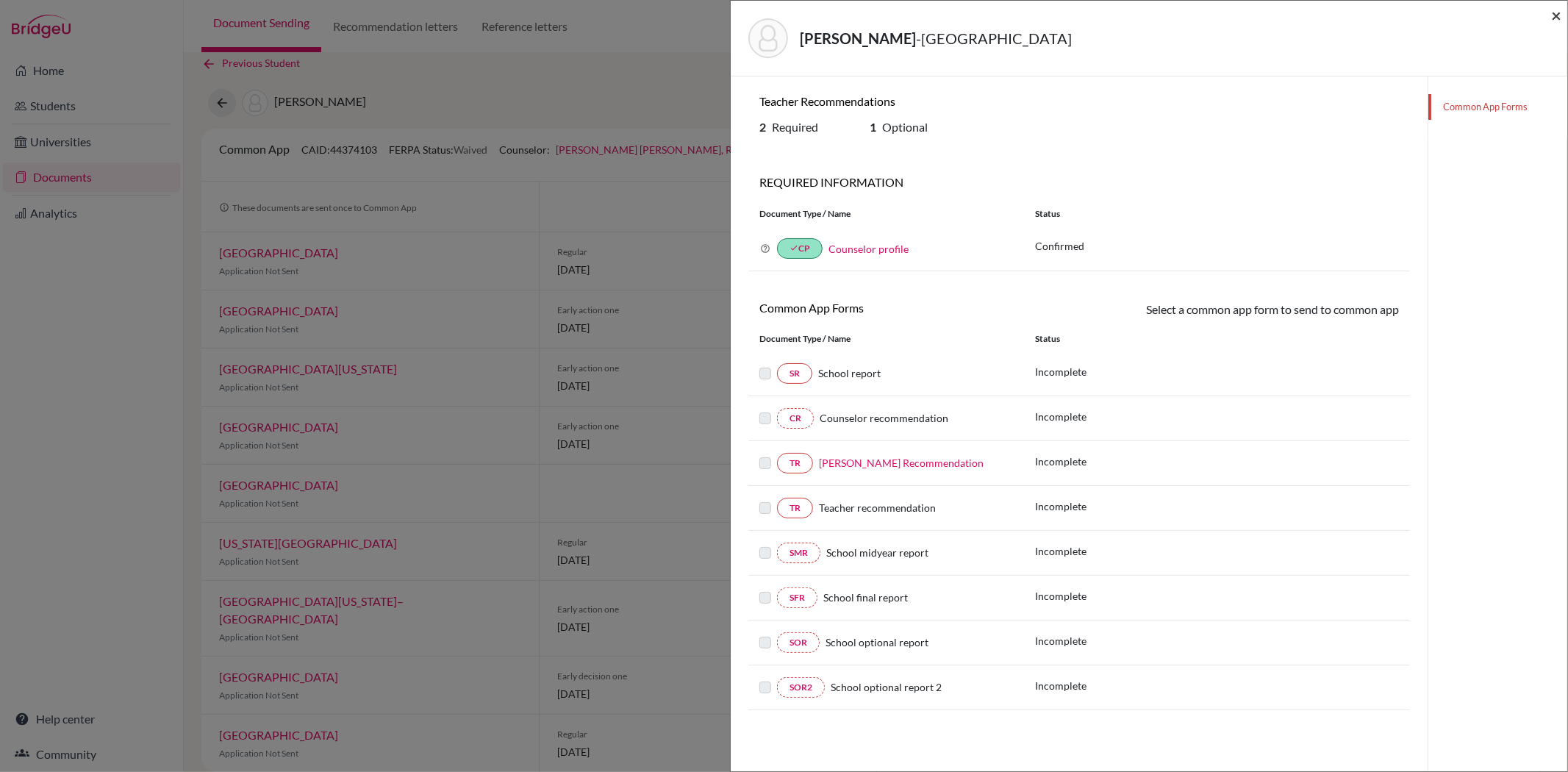
click at [1552, 16] on span "×" at bounding box center [1556, 15] width 10 height 22
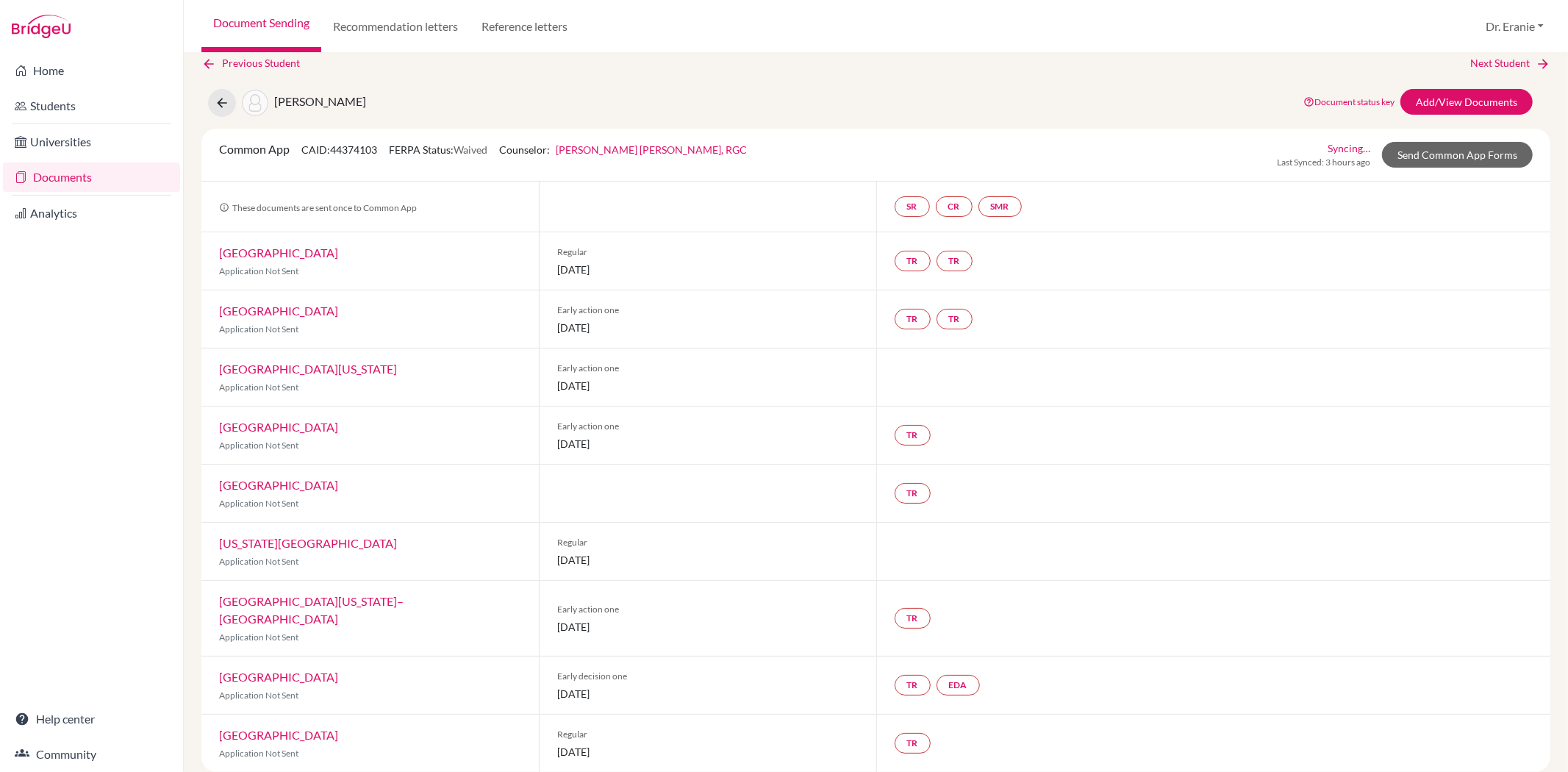
click at [236, 313] on link "[GEOGRAPHIC_DATA]" at bounding box center [278, 311] width 119 height 14
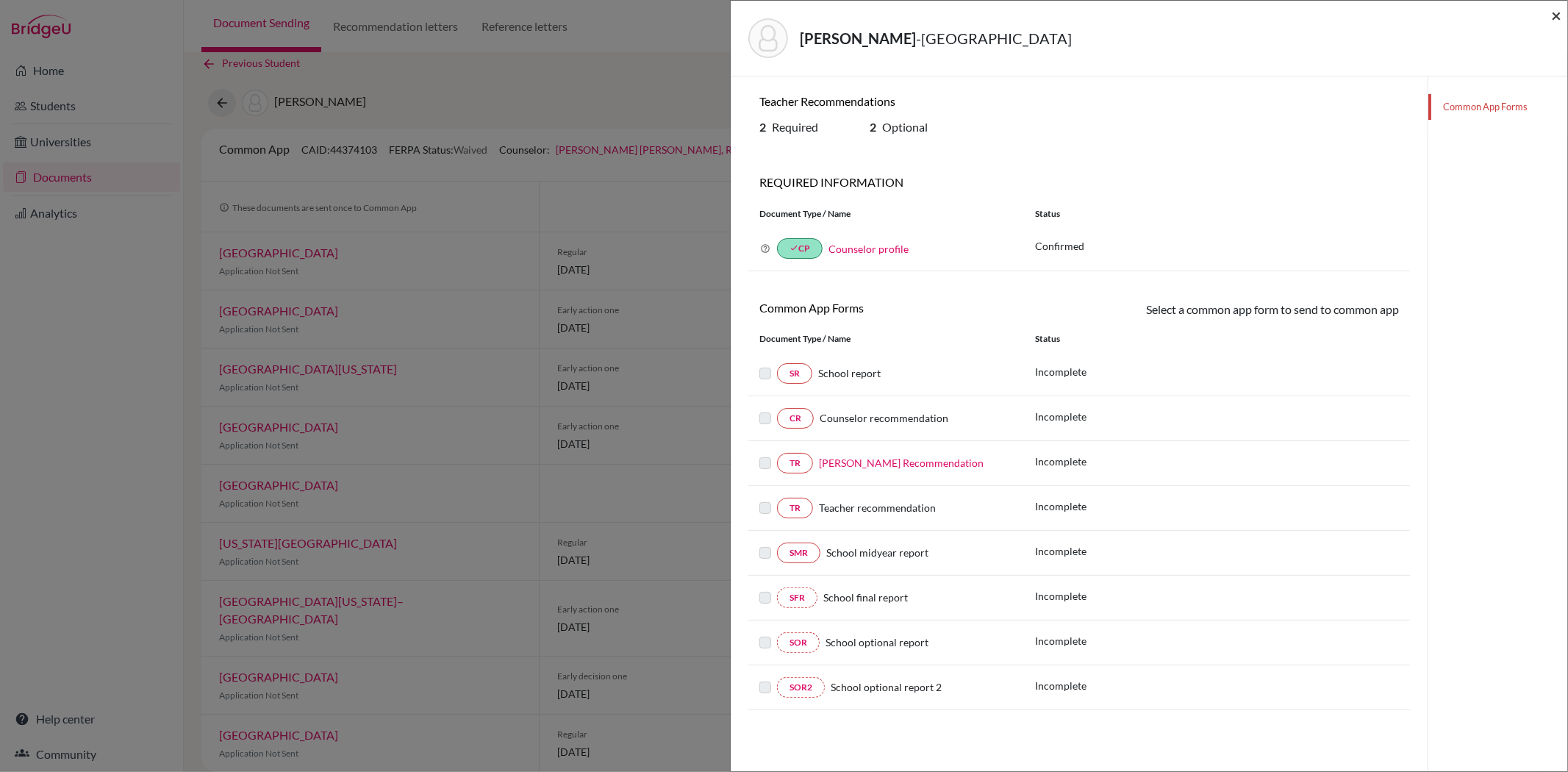
click at [1552, 15] on span "×" at bounding box center [1556, 15] width 10 height 22
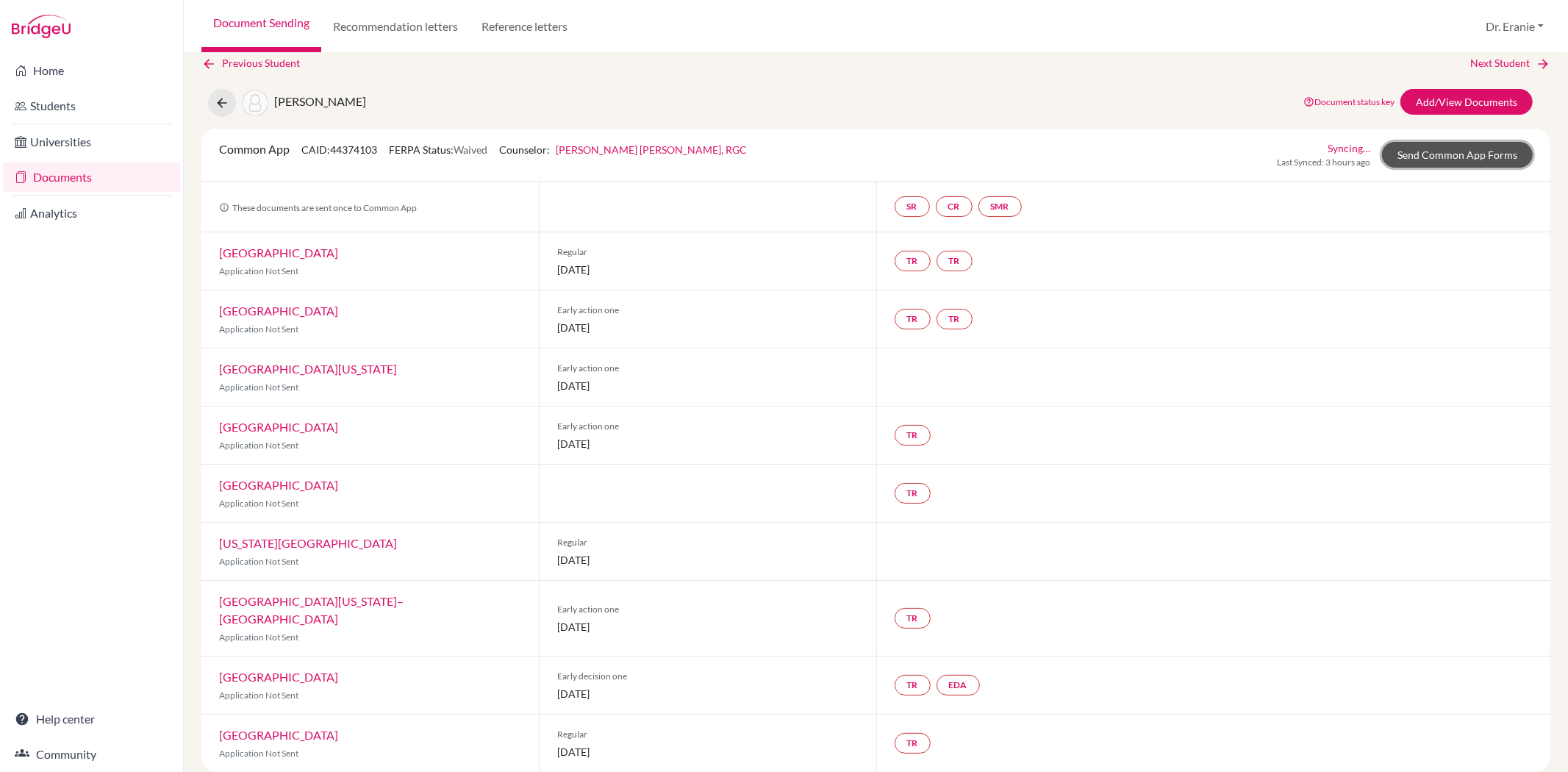
click at [1456, 154] on link "Send Common App Forms" at bounding box center [1457, 155] width 151 height 26
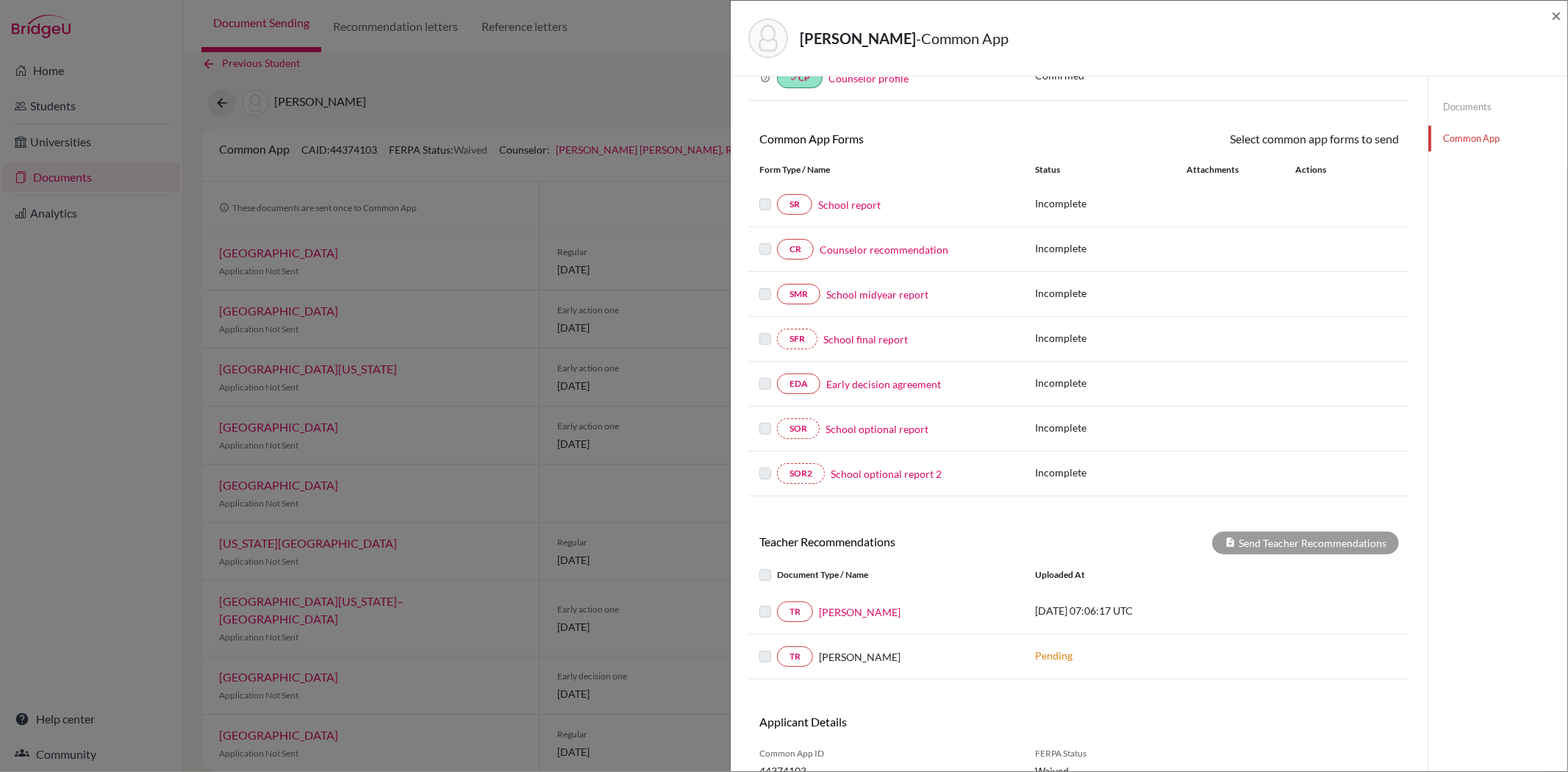
scroll to position [157, 0]
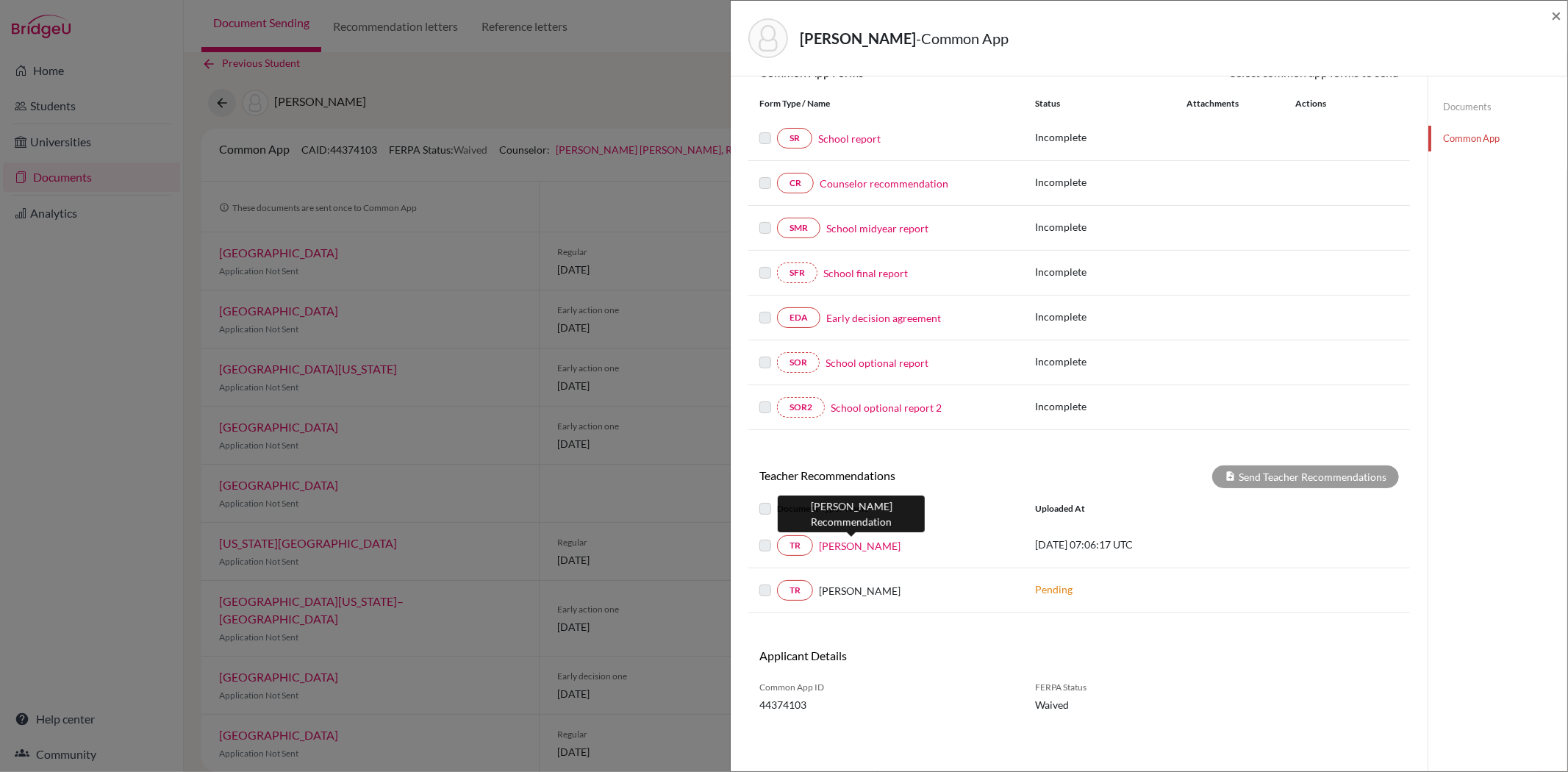
click at [856, 542] on link "[PERSON_NAME]" at bounding box center [859, 546] width 82 height 16
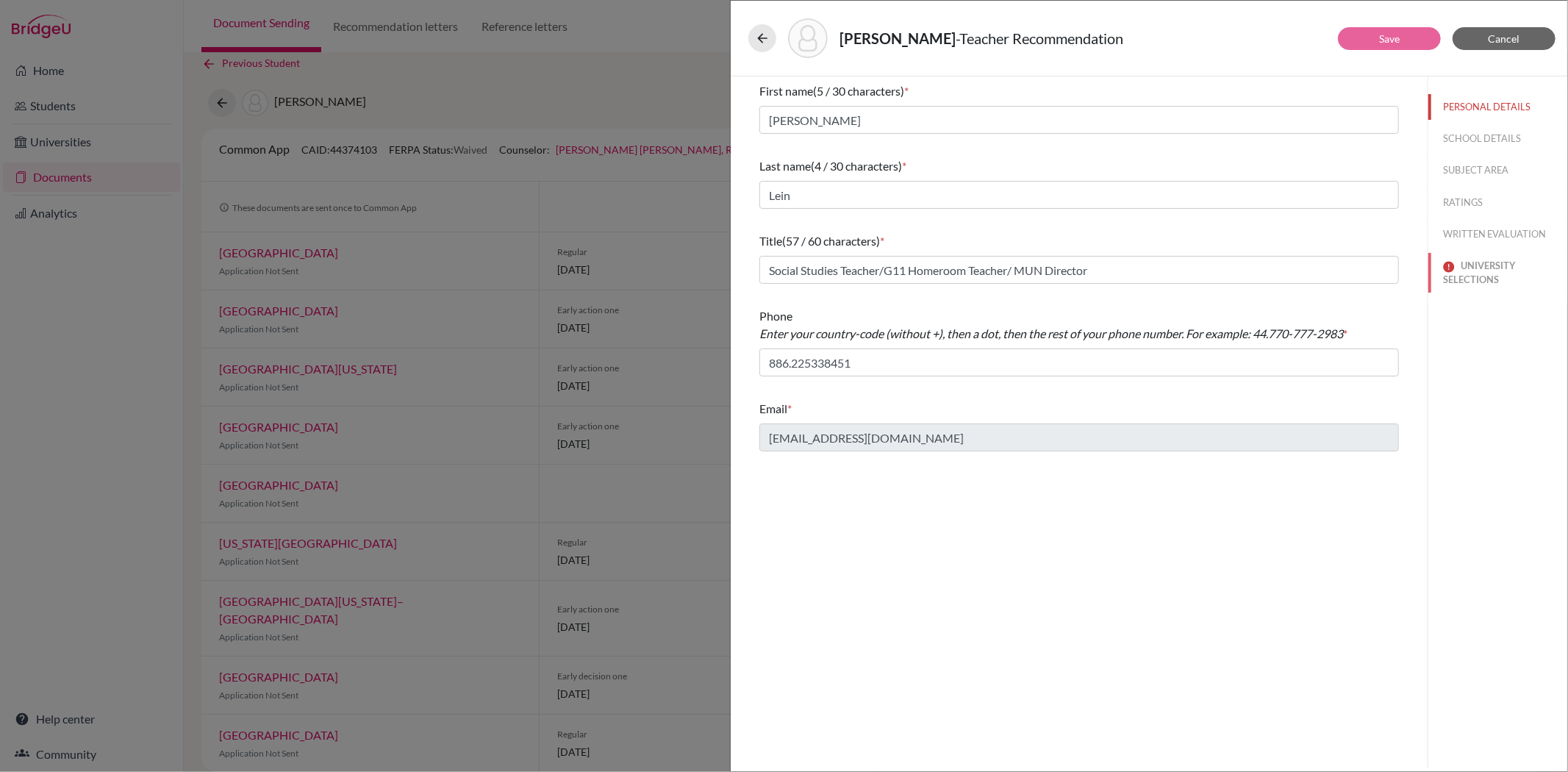
click at [1490, 269] on button "UNIVERSITY SELECTIONS" at bounding box center [1498, 272] width 139 height 39
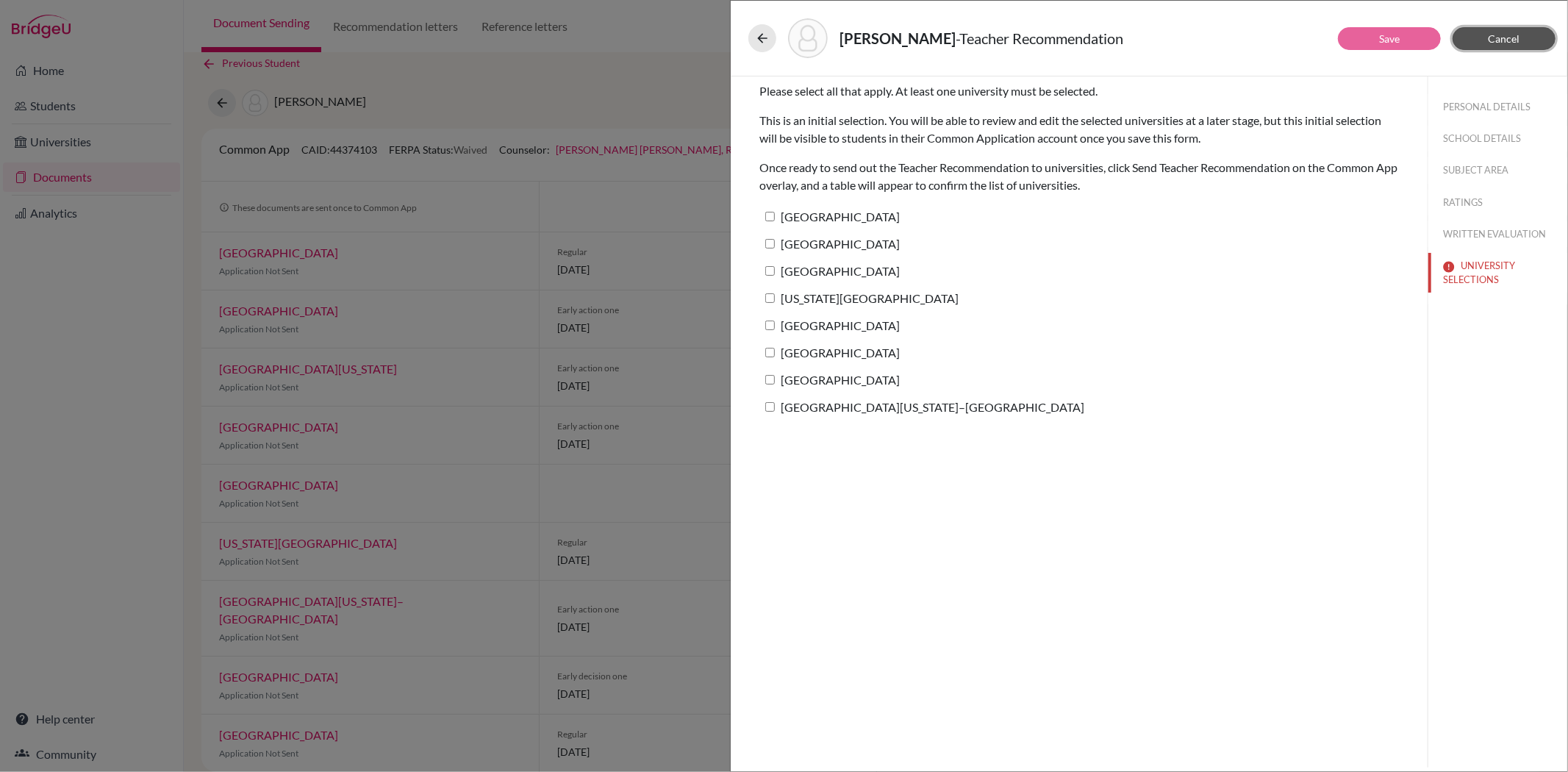
click at [1489, 45] on button "Cancel" at bounding box center [1504, 39] width 103 height 23
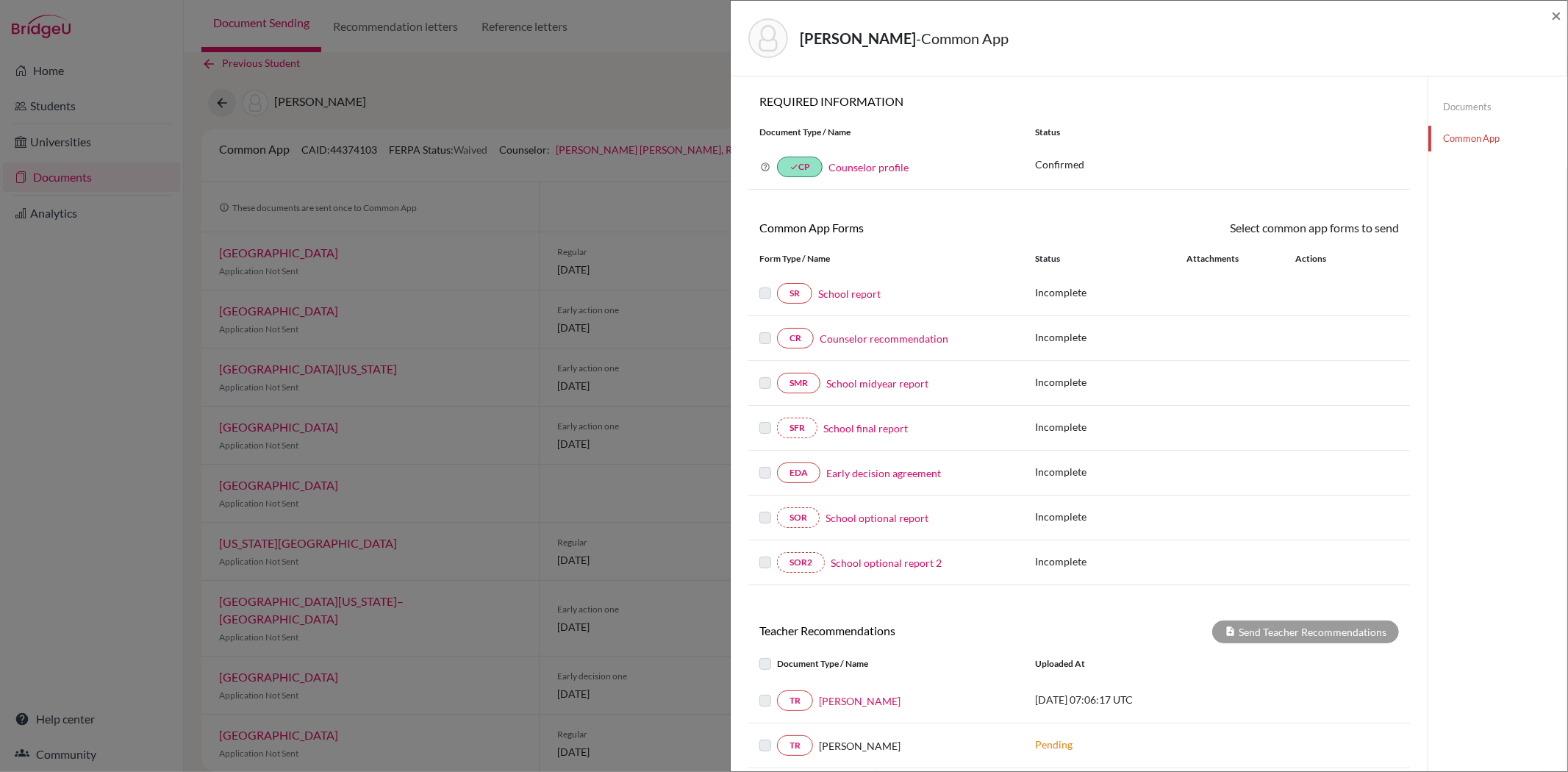
scroll to position [157, 0]
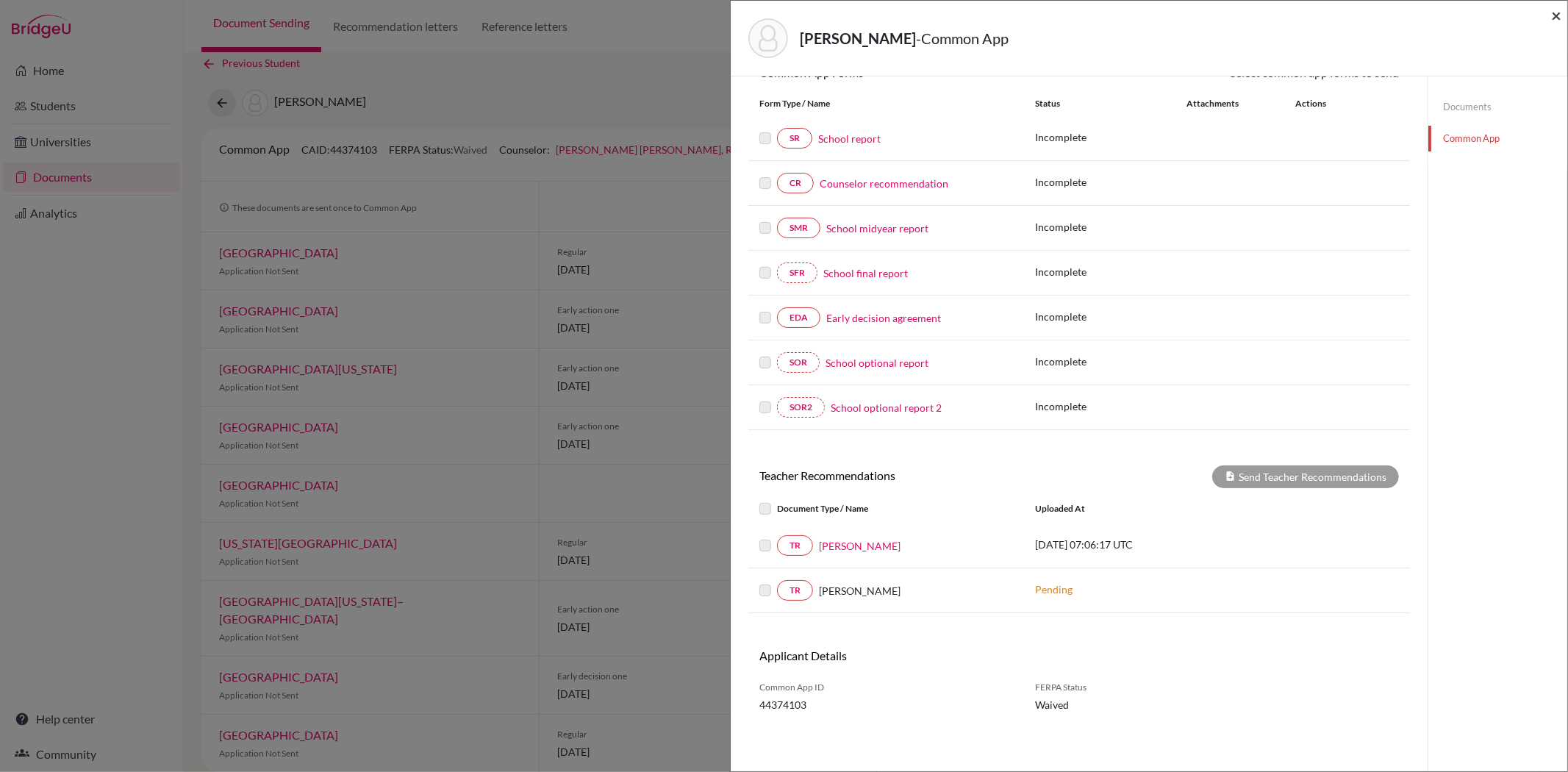
click at [1559, 16] on span "×" at bounding box center [1556, 15] width 10 height 22
